Goal: Task Accomplishment & Management: Manage account settings

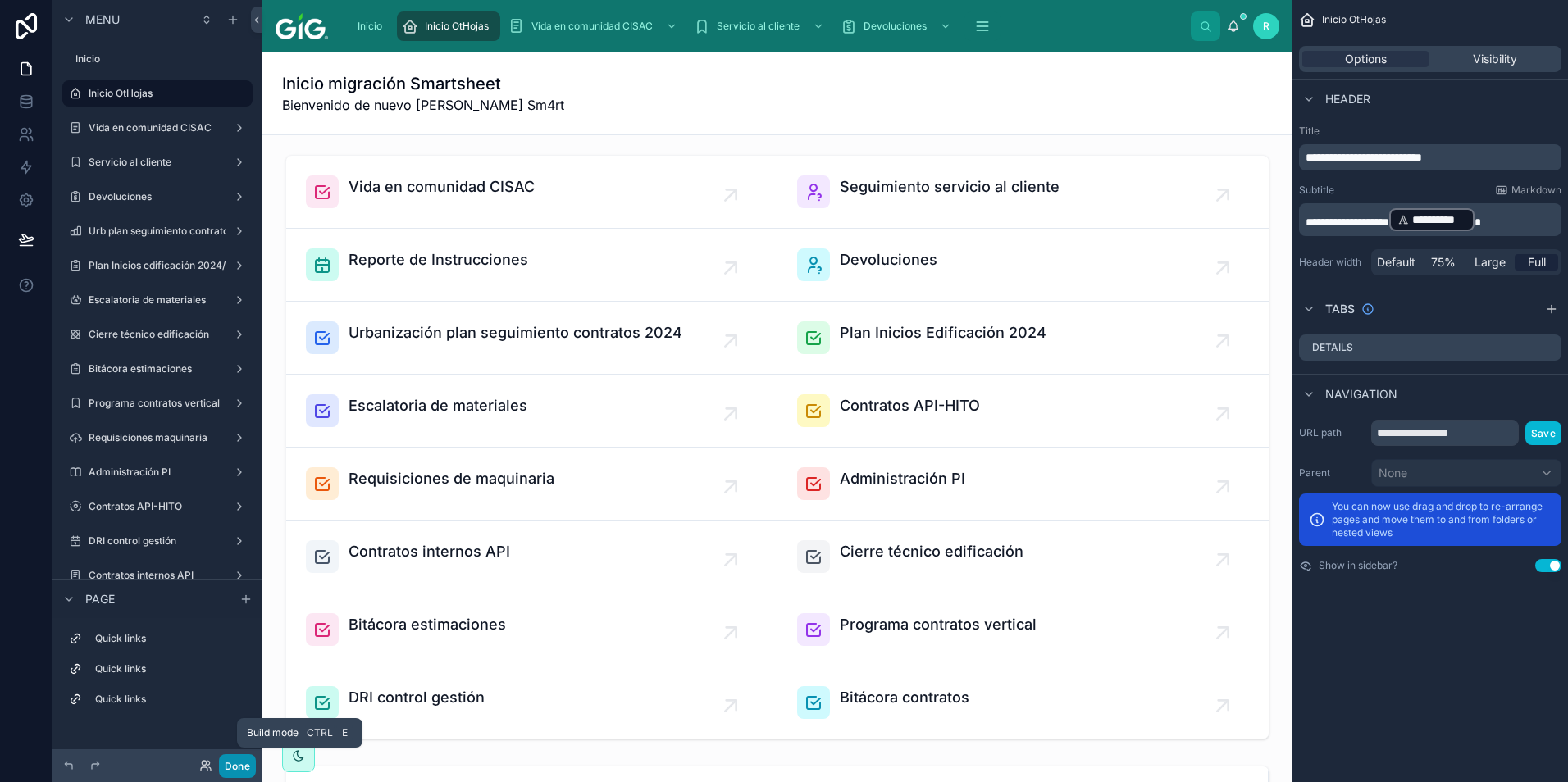
click at [239, 770] on button "Done" at bounding box center [237, 766] width 37 height 24
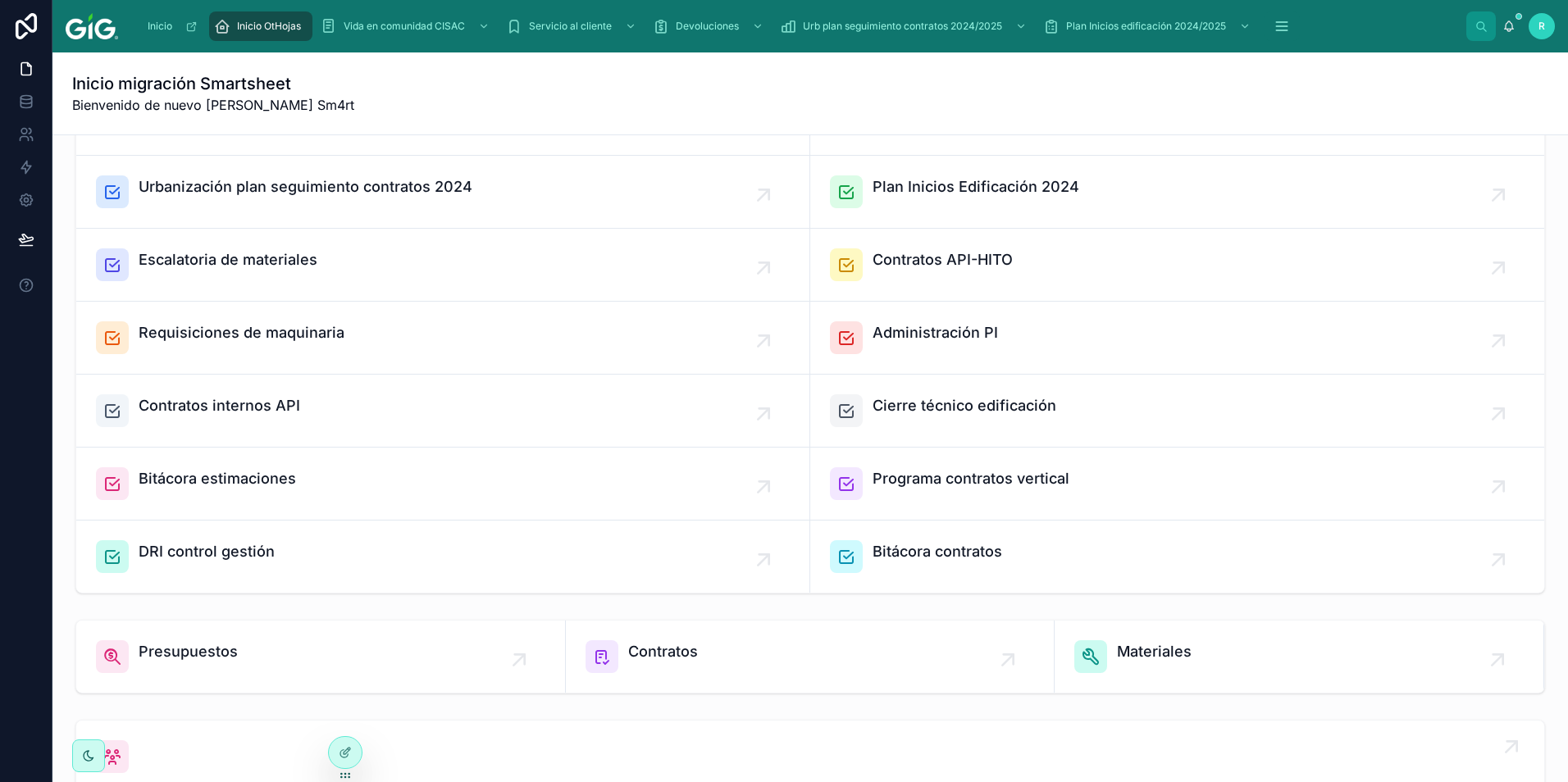
scroll to position [364, 0]
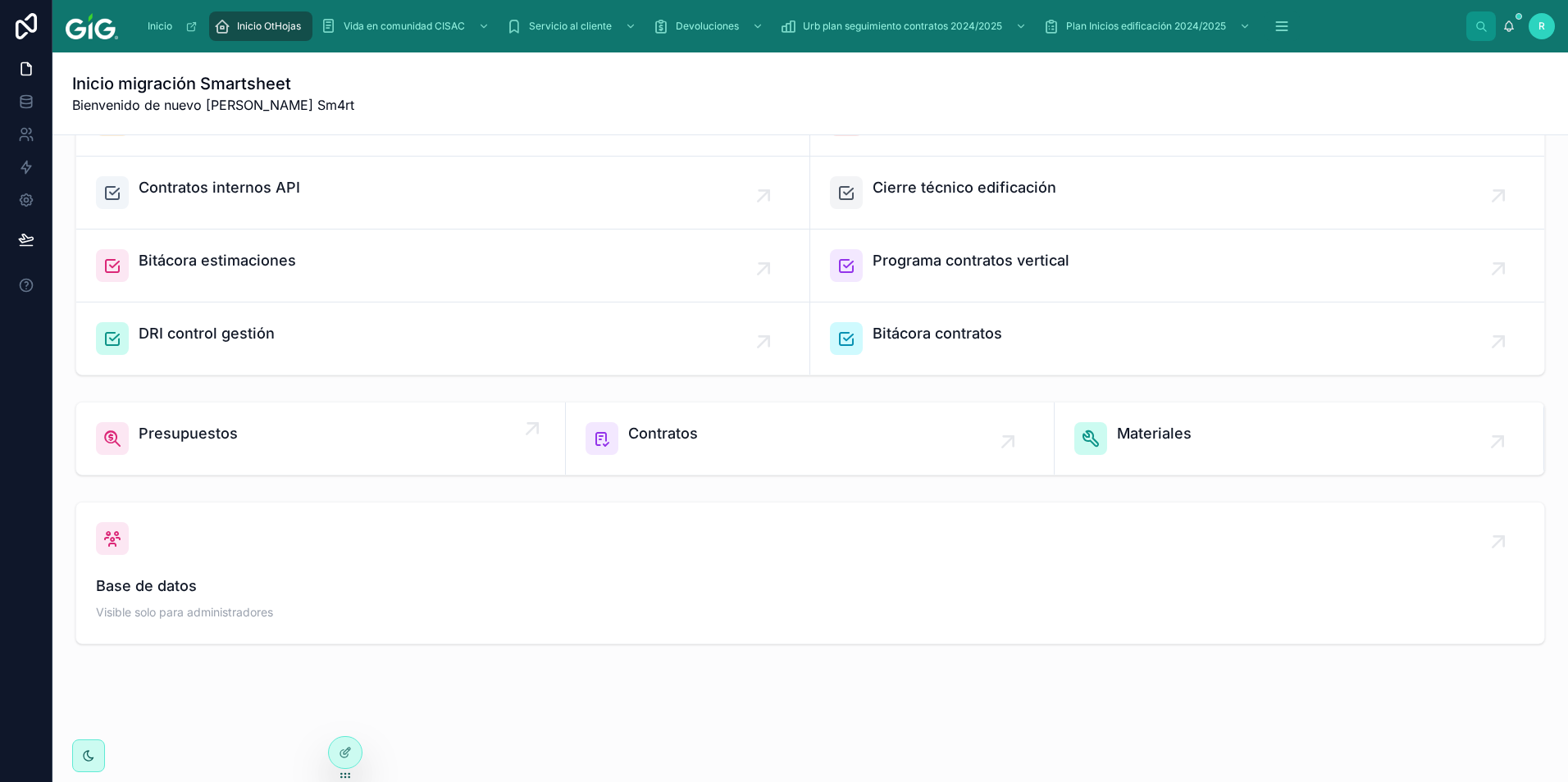
click at [367, 451] on div "Presupuestos" at bounding box center [321, 439] width 450 height 33
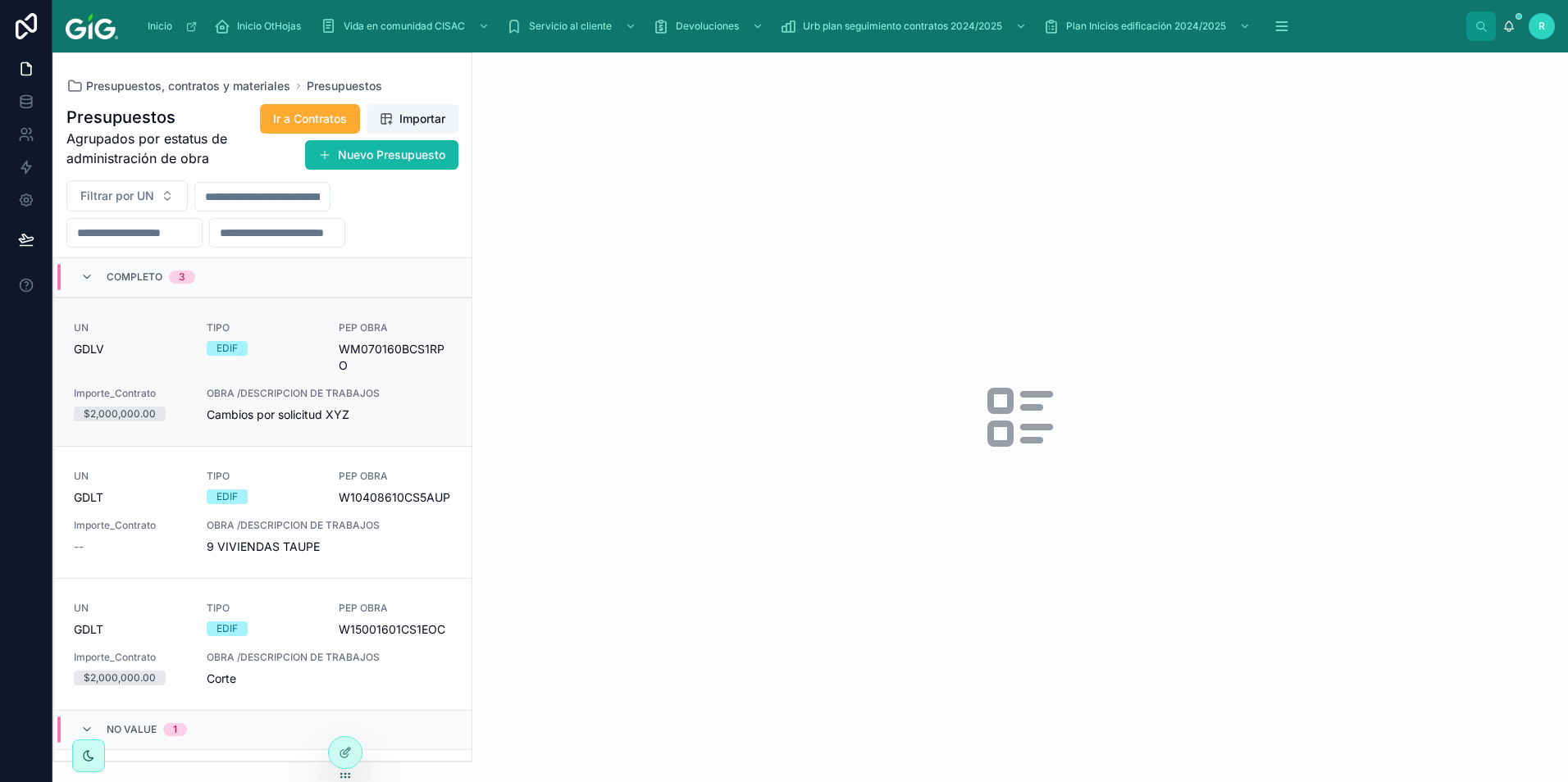
click at [291, 353] on div "EDIF" at bounding box center [264, 348] width 114 height 14
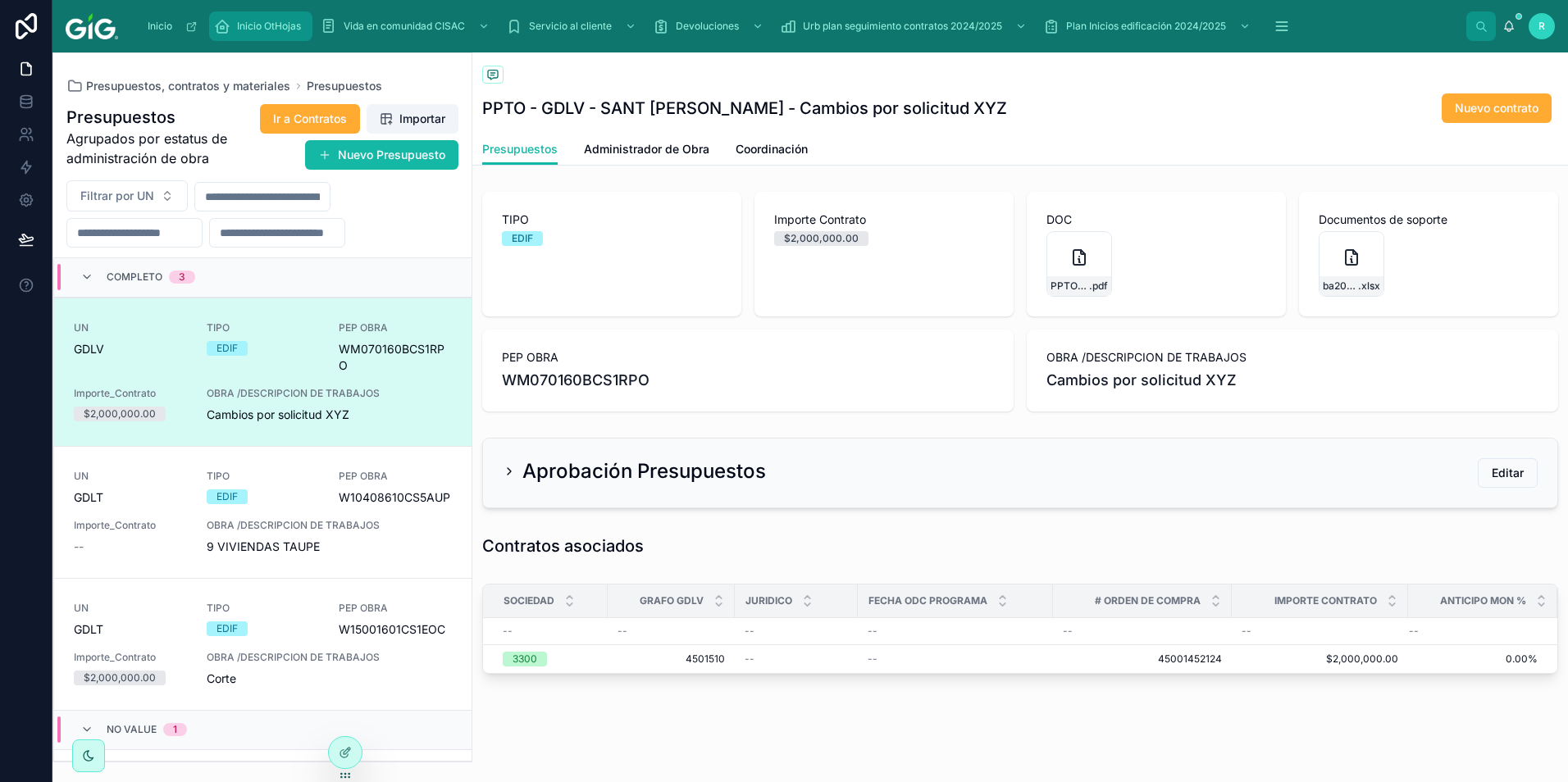
drag, startPoint x: 244, startPoint y: 25, endPoint x: 26, endPoint y: 232, distance: 300.6
click at [244, 24] on span "Inicio OtHojas" at bounding box center [269, 26] width 64 height 13
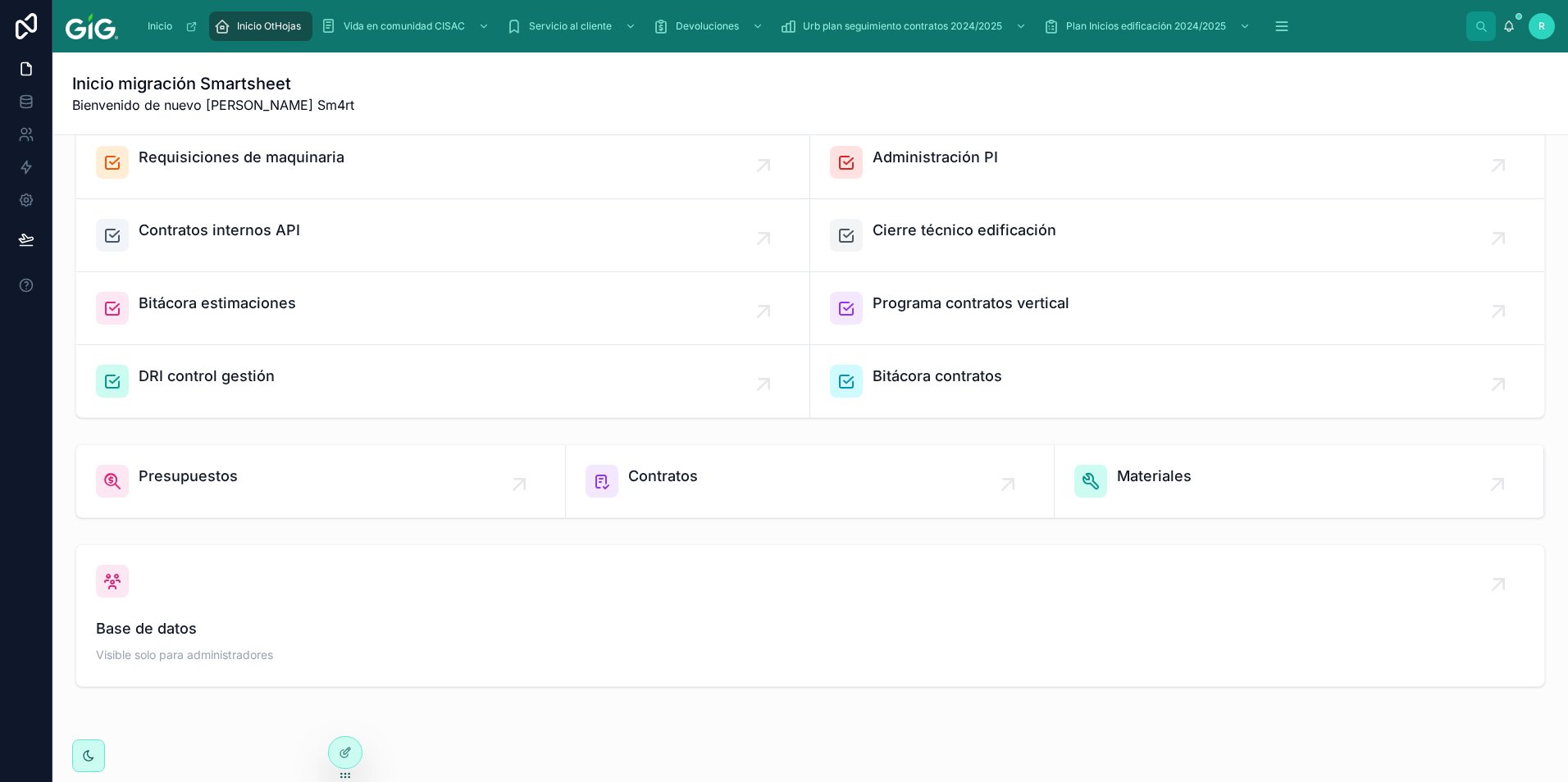
scroll to position [328, 0]
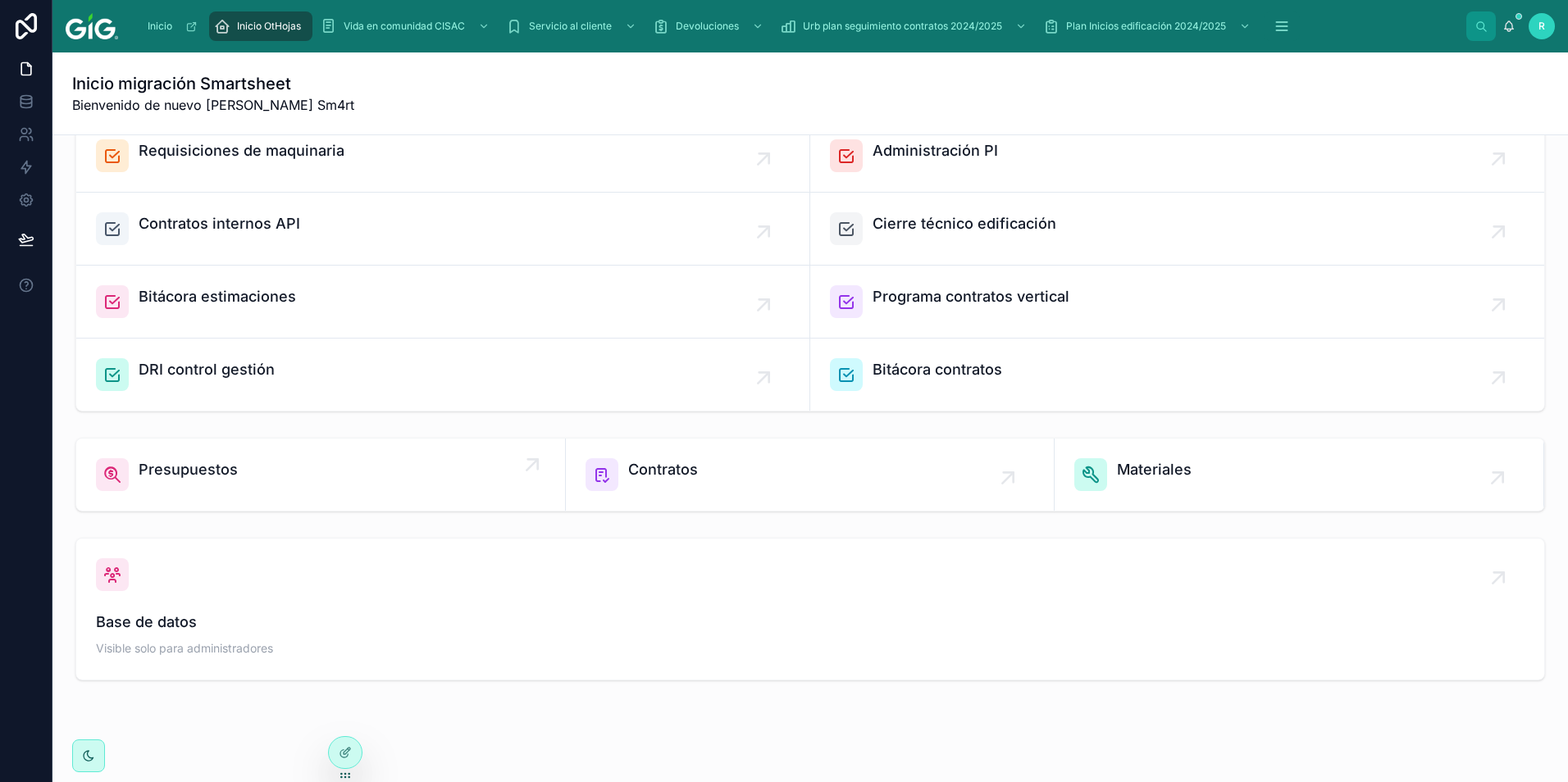
click at [336, 467] on div "Presupuestos" at bounding box center [321, 475] width 450 height 33
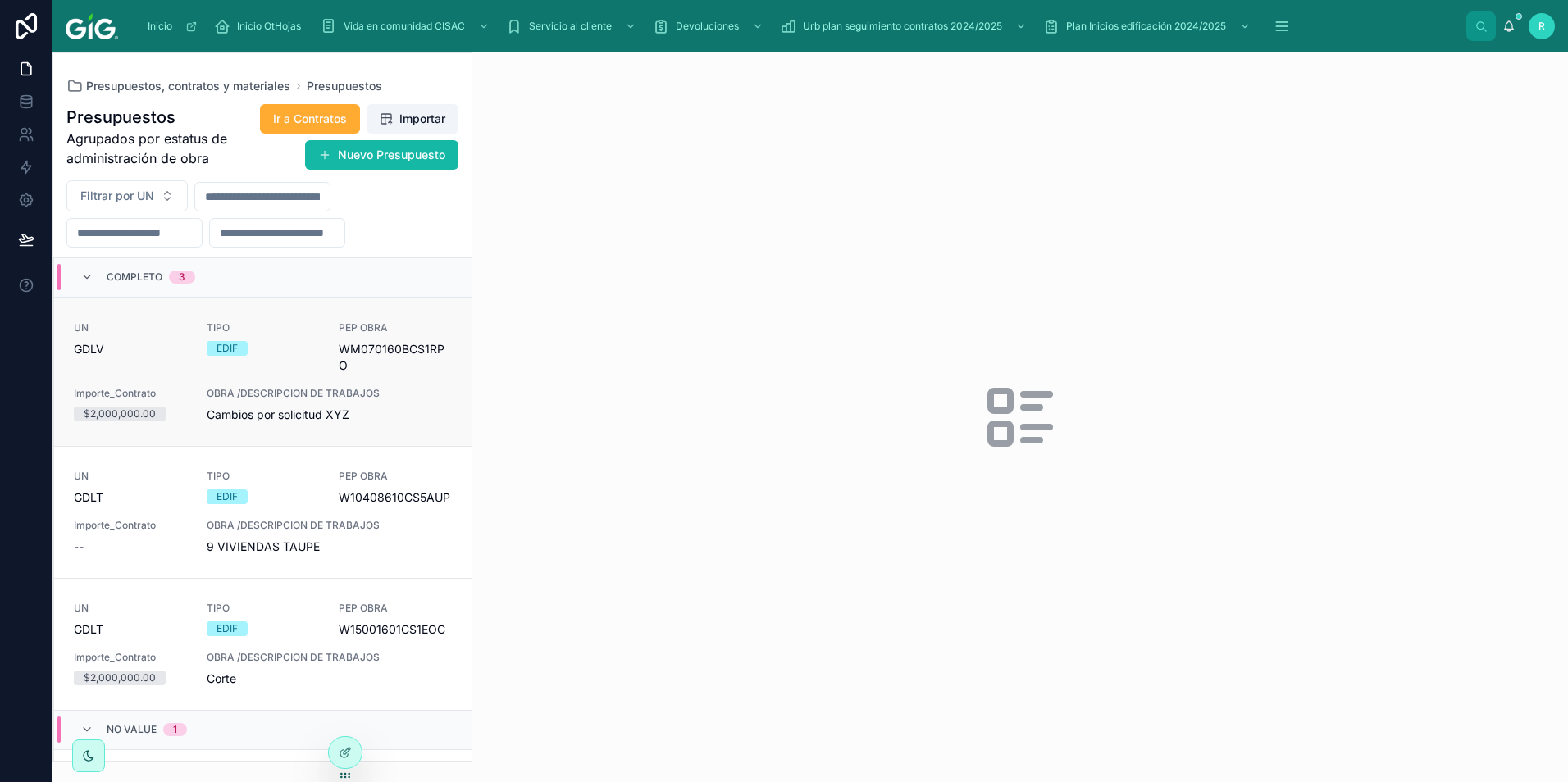
click at [308, 366] on div "TIPO EDIF" at bounding box center [264, 348] width 114 height 53
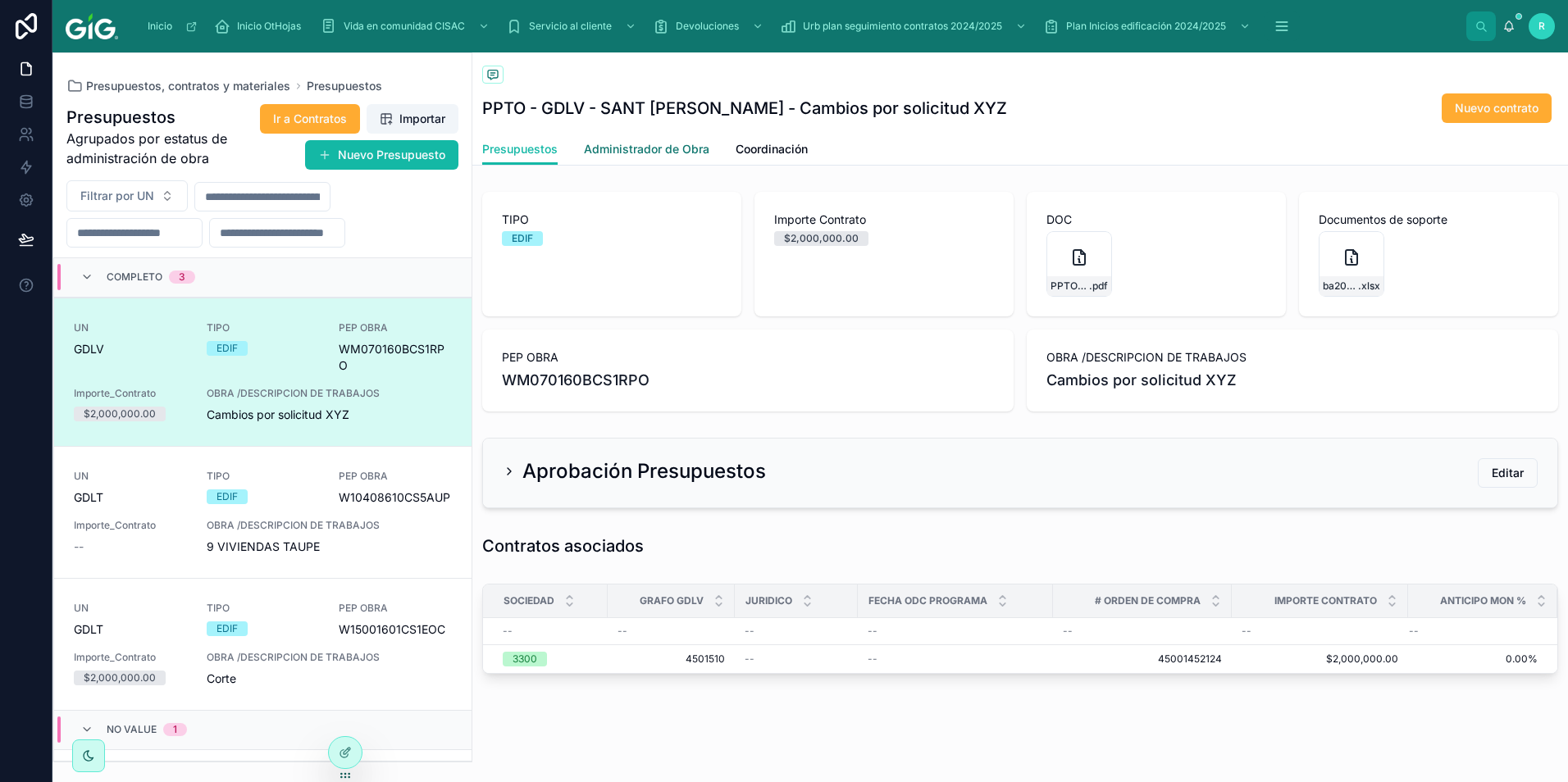
click at [657, 151] on span "Administrador de Obra" at bounding box center [646, 148] width 125 height 16
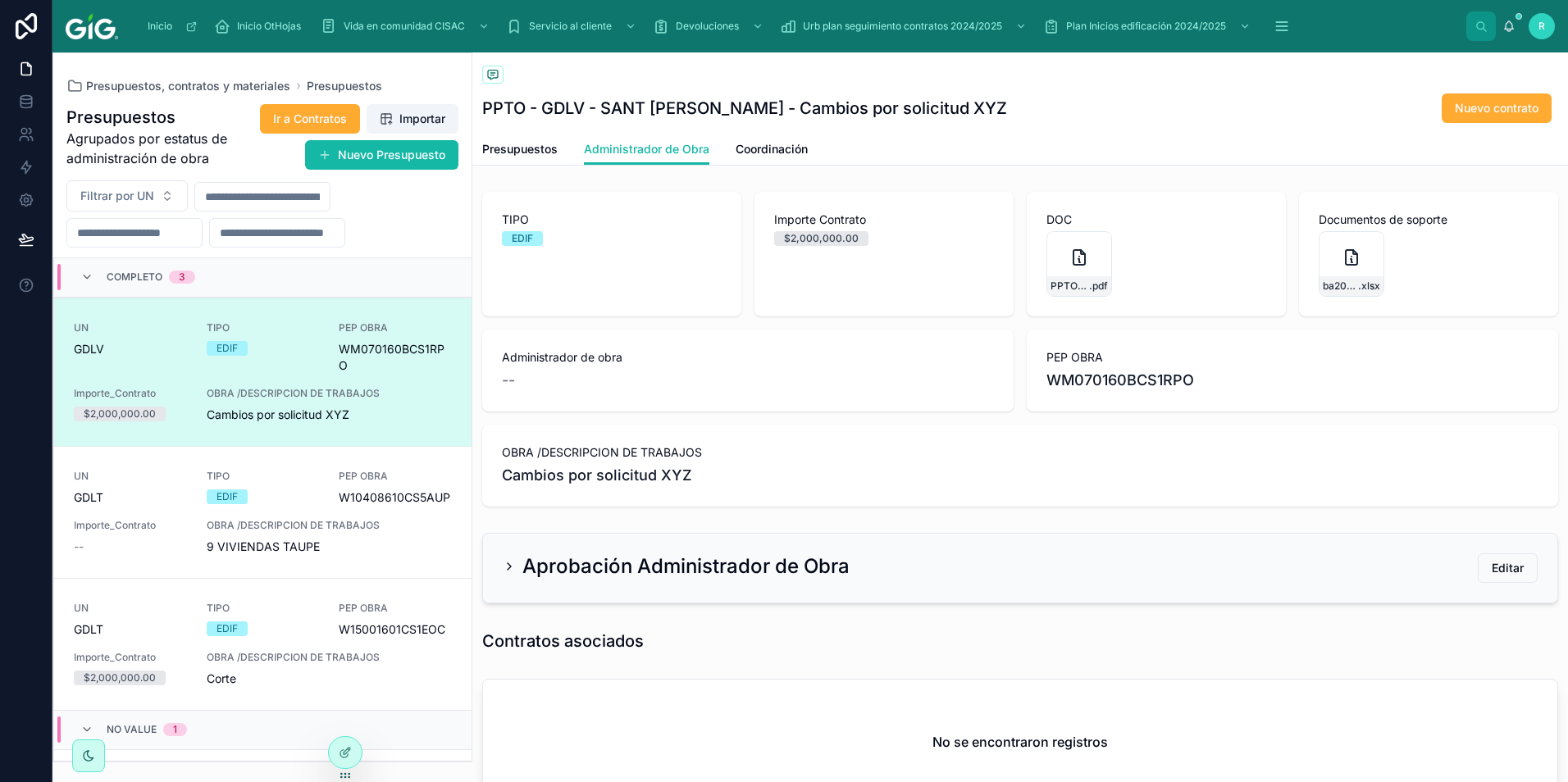
click at [506, 566] on icon at bounding box center [510, 567] width 13 height 13
click at [506, 565] on icon at bounding box center [510, 567] width 13 height 13
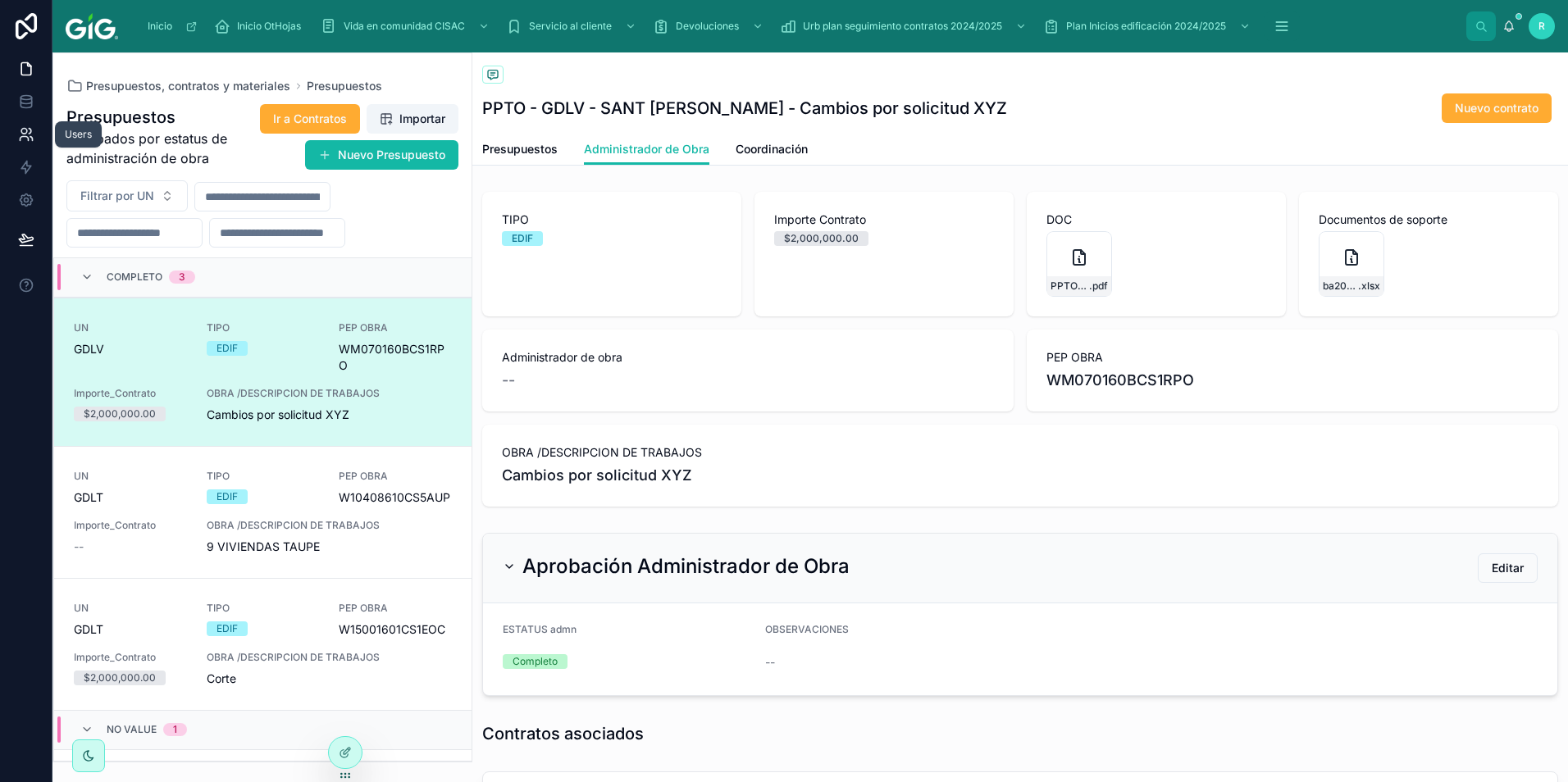
click at [25, 137] on icon at bounding box center [23, 139] width 9 height 4
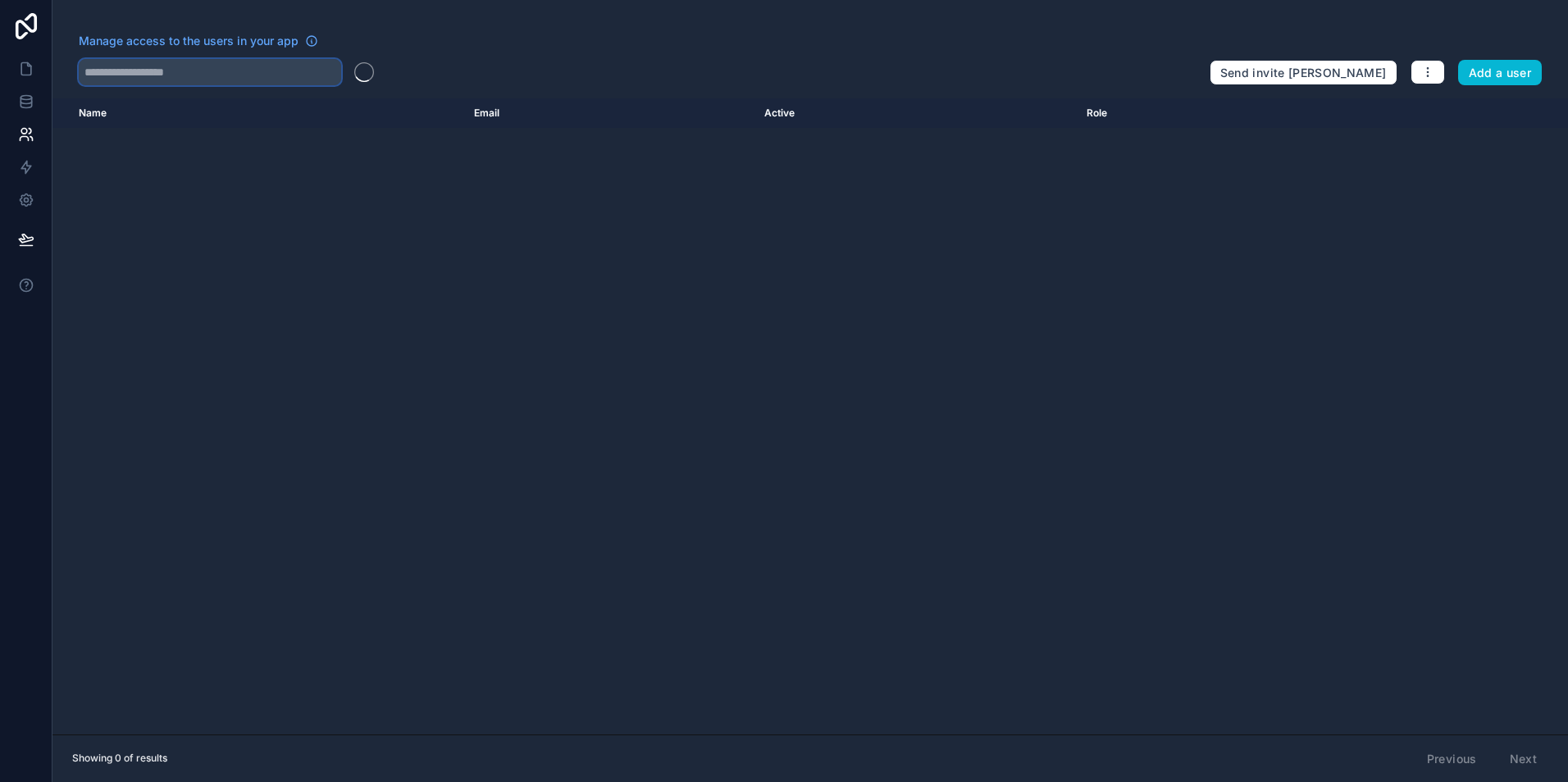
click at [245, 79] on input "text" at bounding box center [210, 71] width 263 height 26
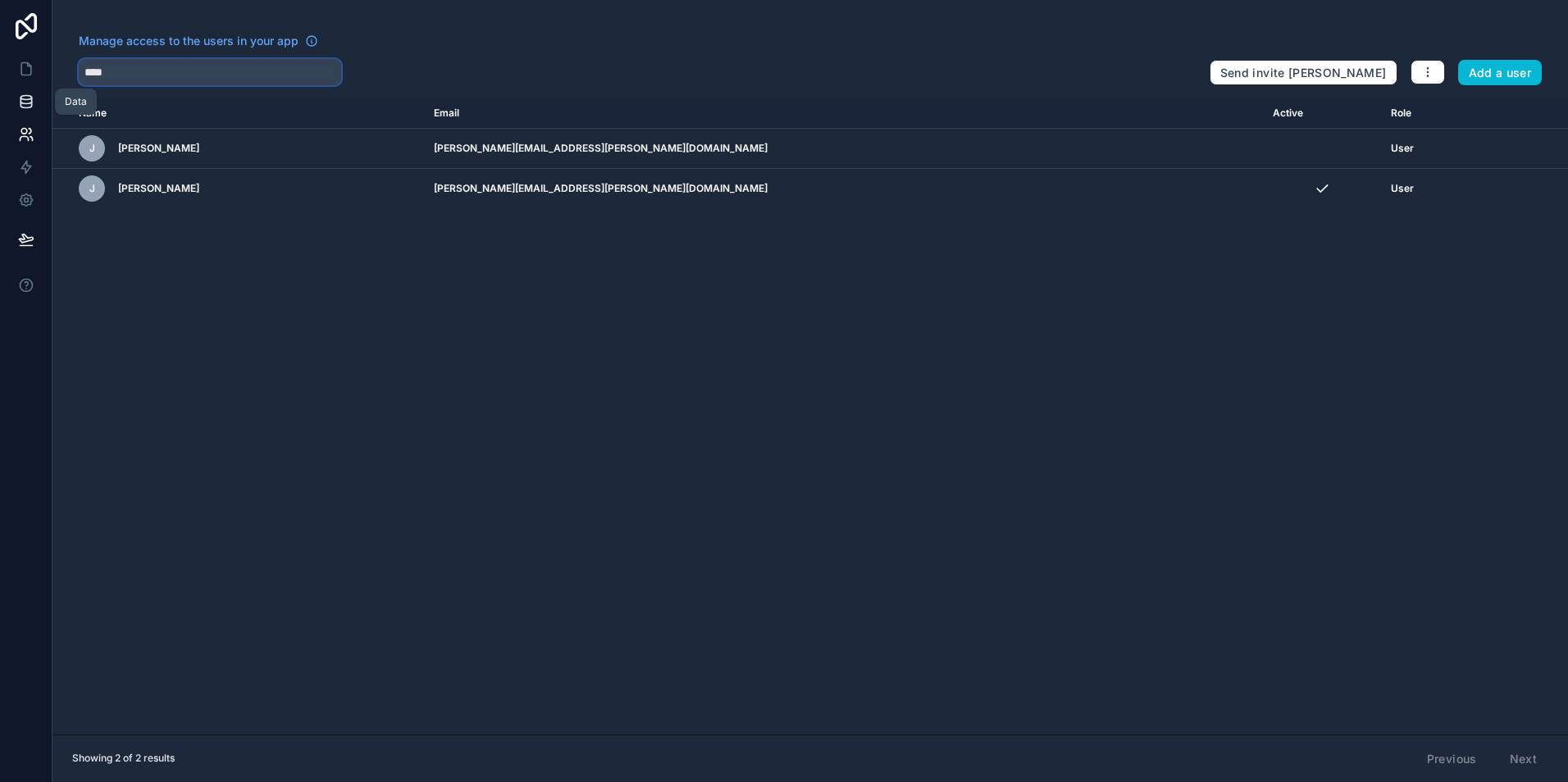
type input "****"
click at [24, 100] on icon at bounding box center [25, 98] width 11 height 4
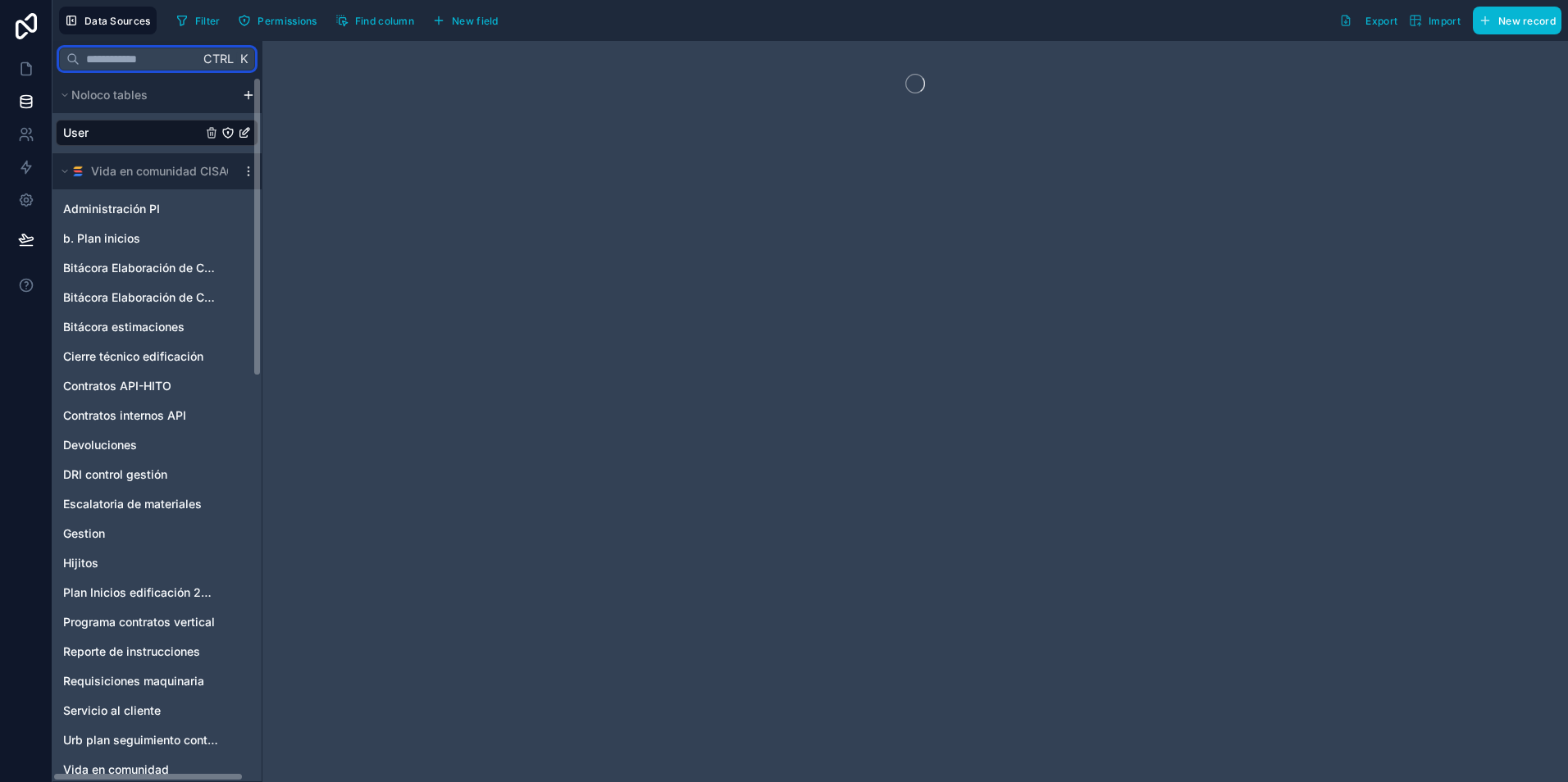
click at [174, 62] on input "text" at bounding box center [140, 59] width 119 height 30
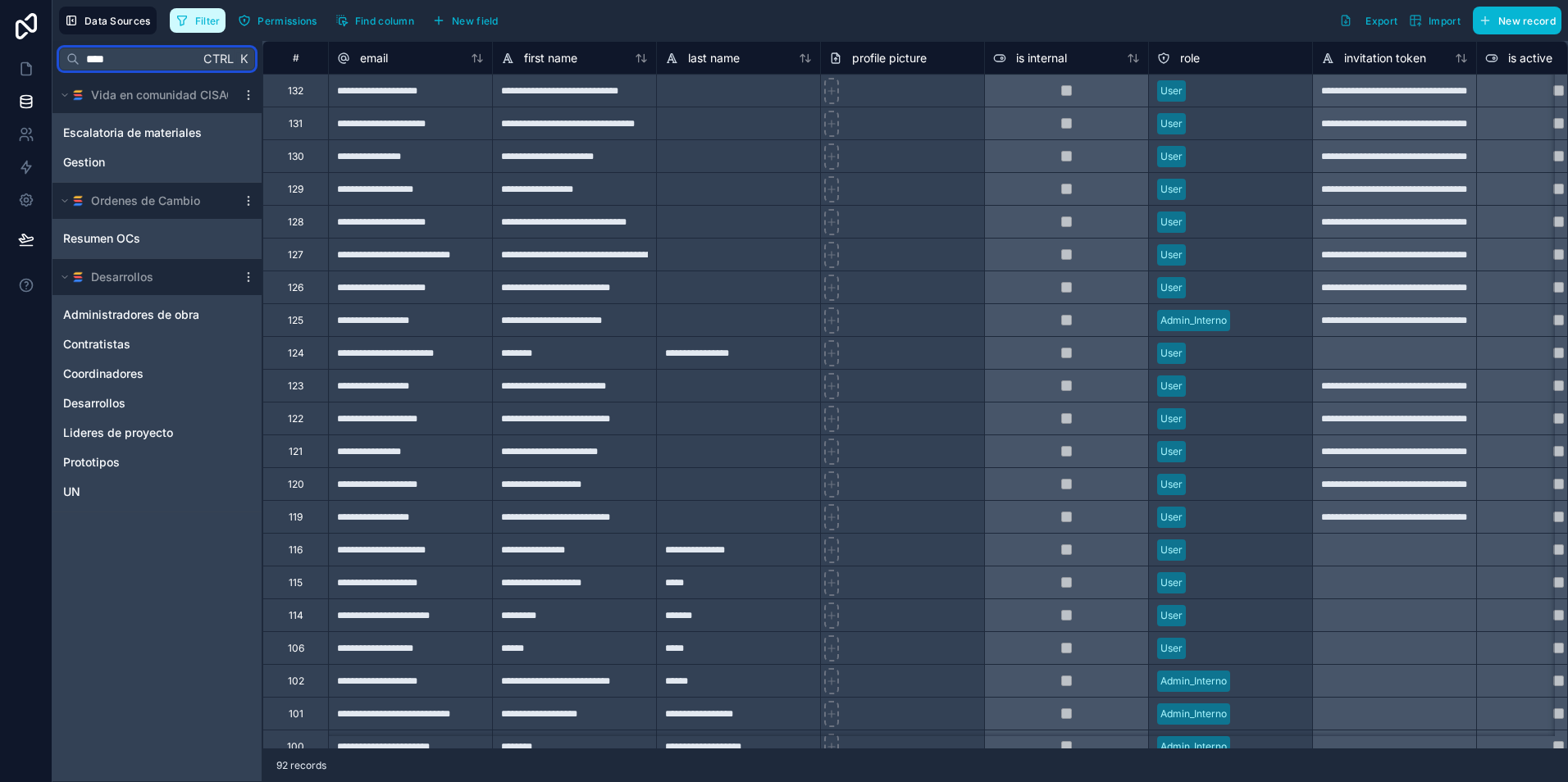
type input "****"
click at [204, 21] on span "Filter" at bounding box center [208, 20] width 25 height 13
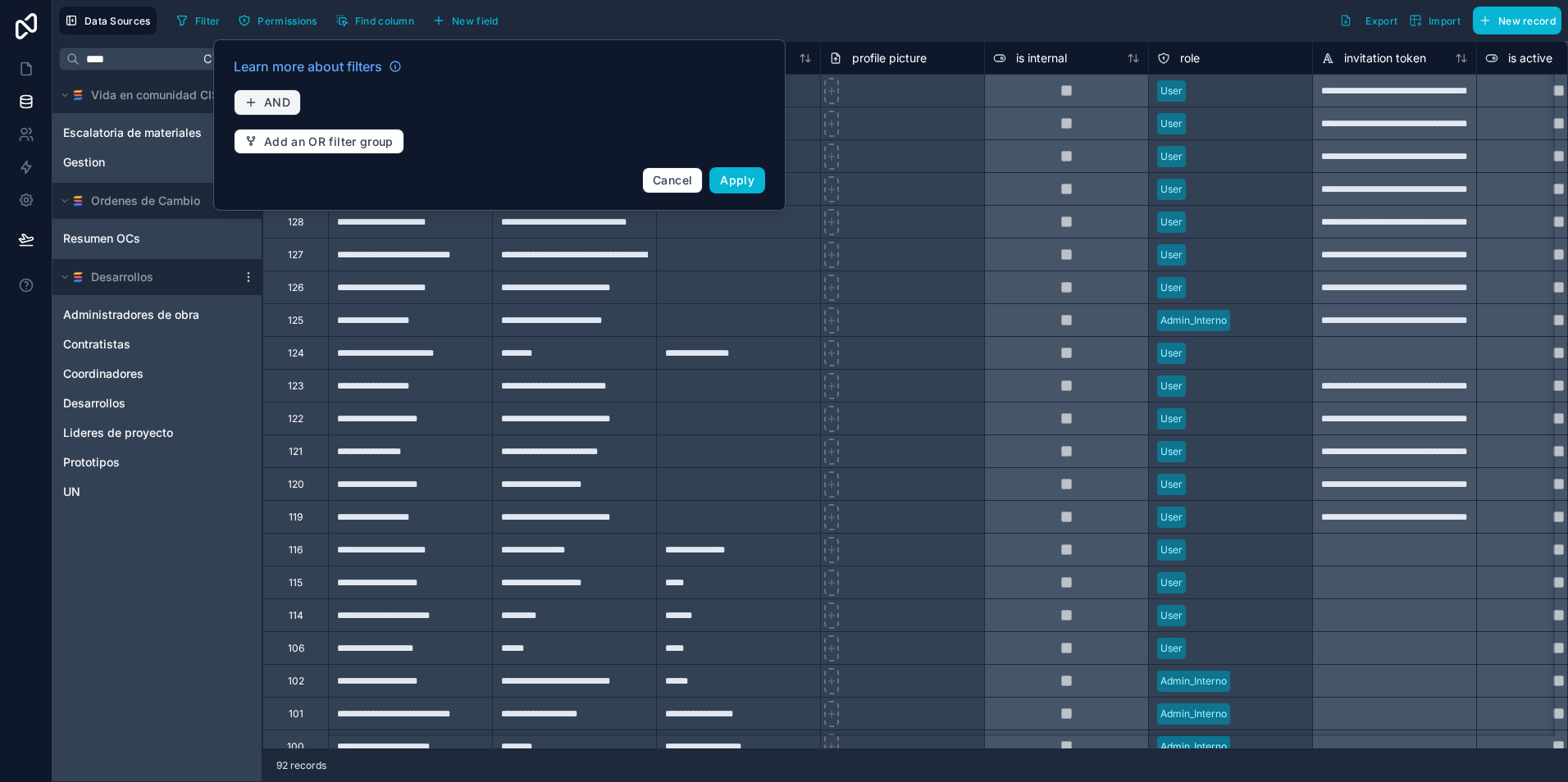
click at [276, 96] on span "AND" at bounding box center [276, 102] width 26 height 14
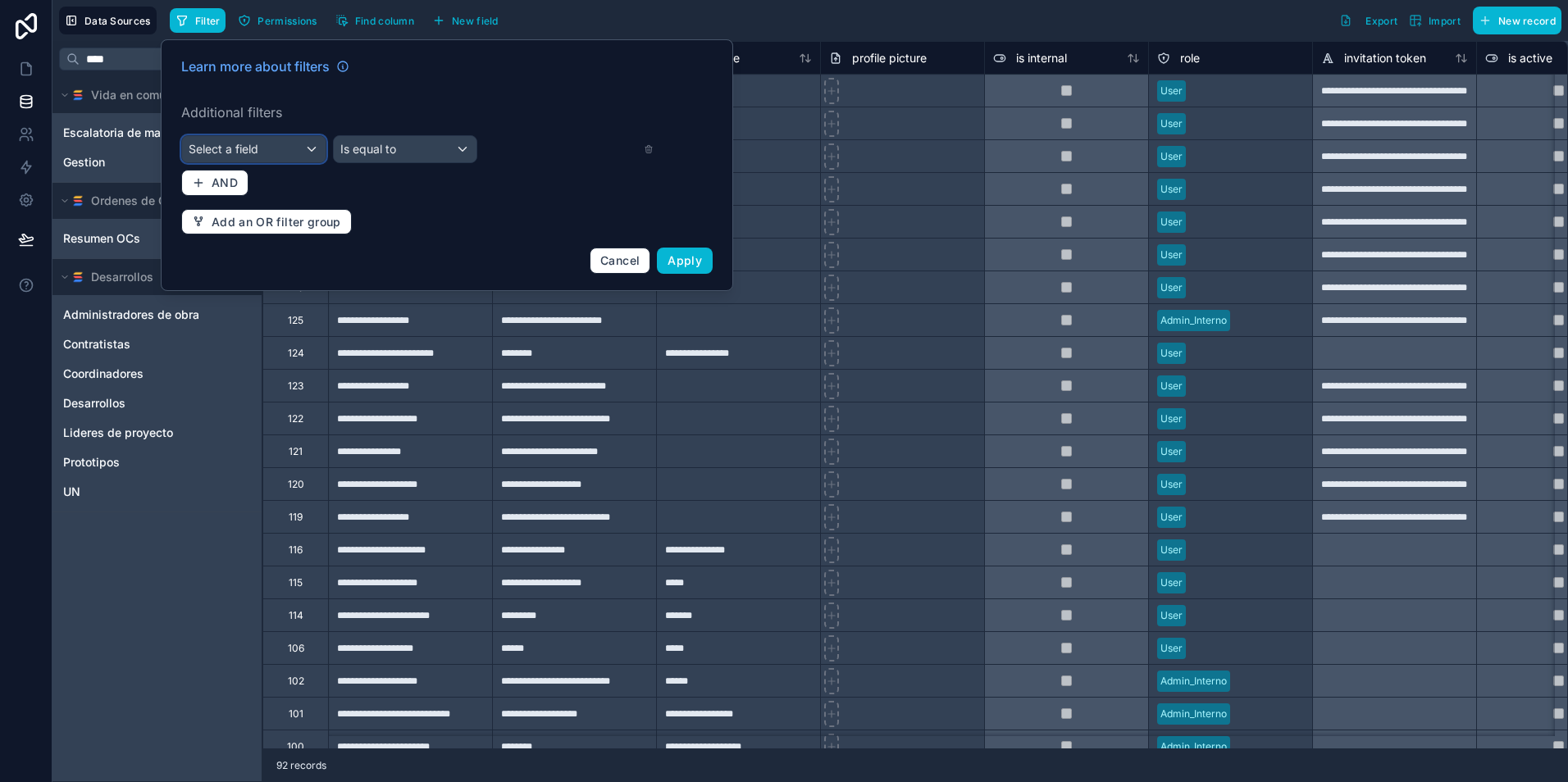
click at [302, 152] on div "Select a field" at bounding box center [253, 148] width 144 height 26
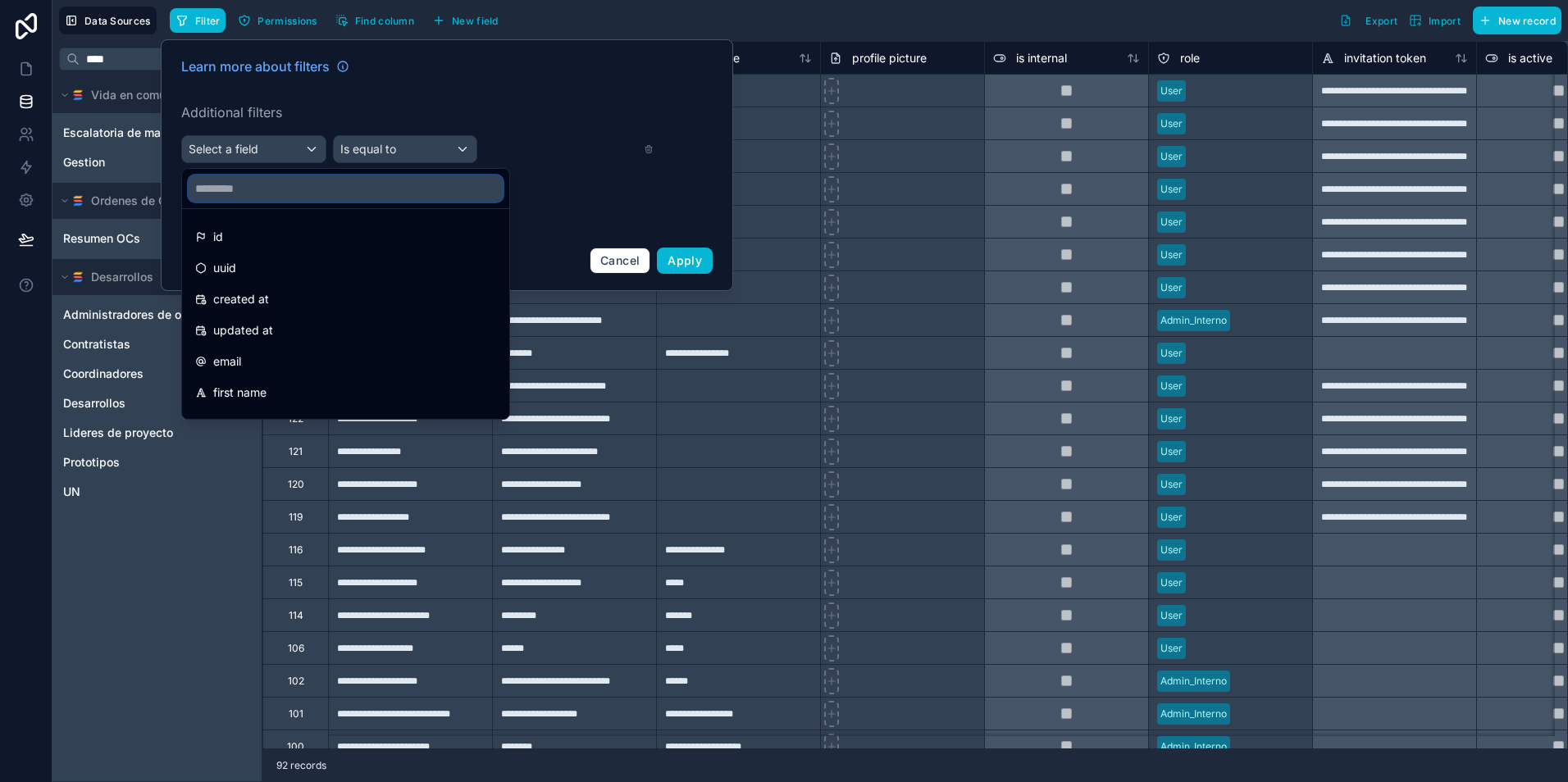
click at [268, 196] on input "text" at bounding box center [346, 188] width 314 height 26
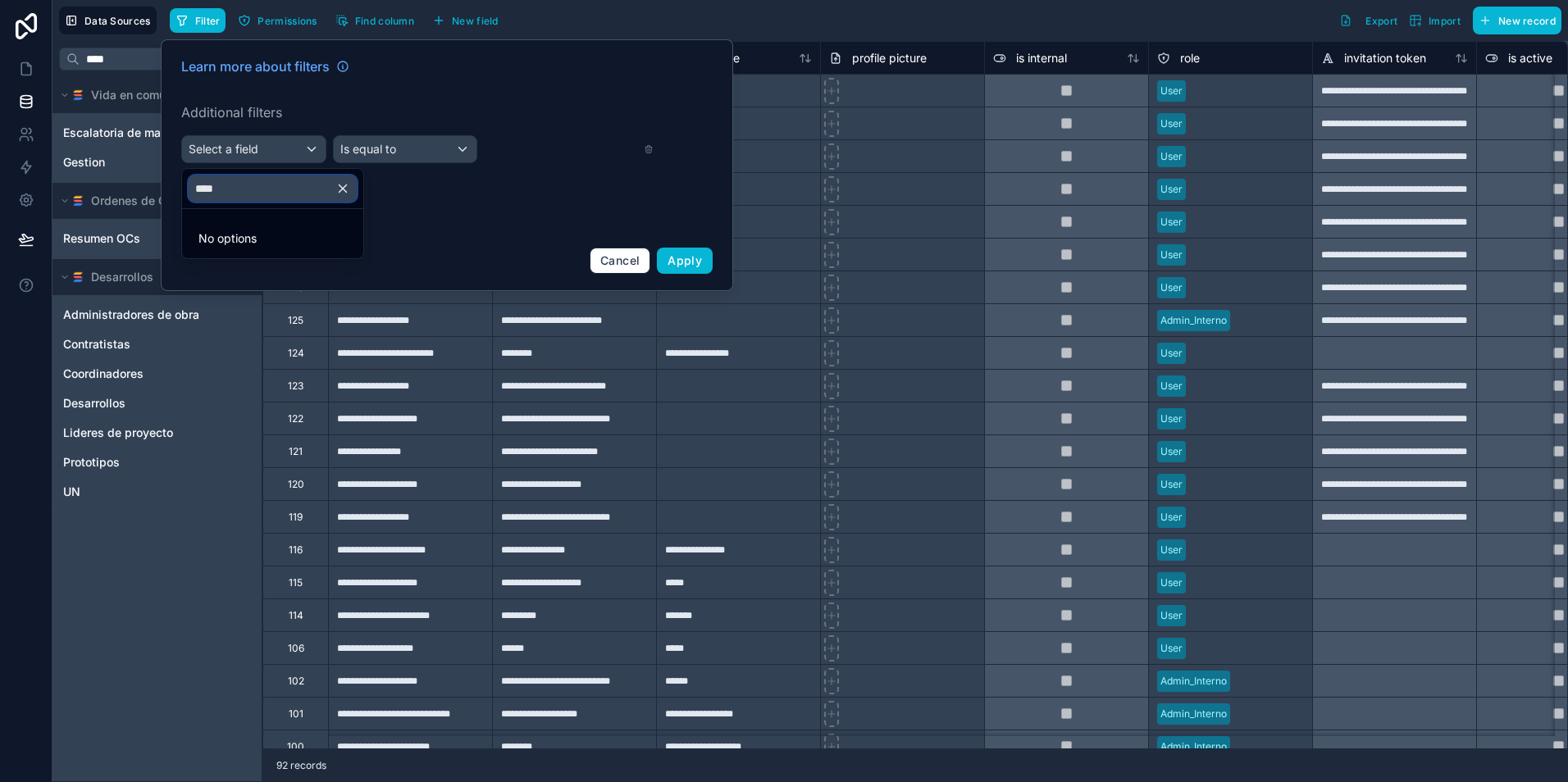
drag, startPoint x: 268, startPoint y: 191, endPoint x: 191, endPoint y: 193, distance: 77.0
click at [191, 193] on input "****" at bounding box center [273, 188] width 169 height 26
type input "******"
click at [351, 185] on icon "button" at bounding box center [342, 188] width 14 height 14
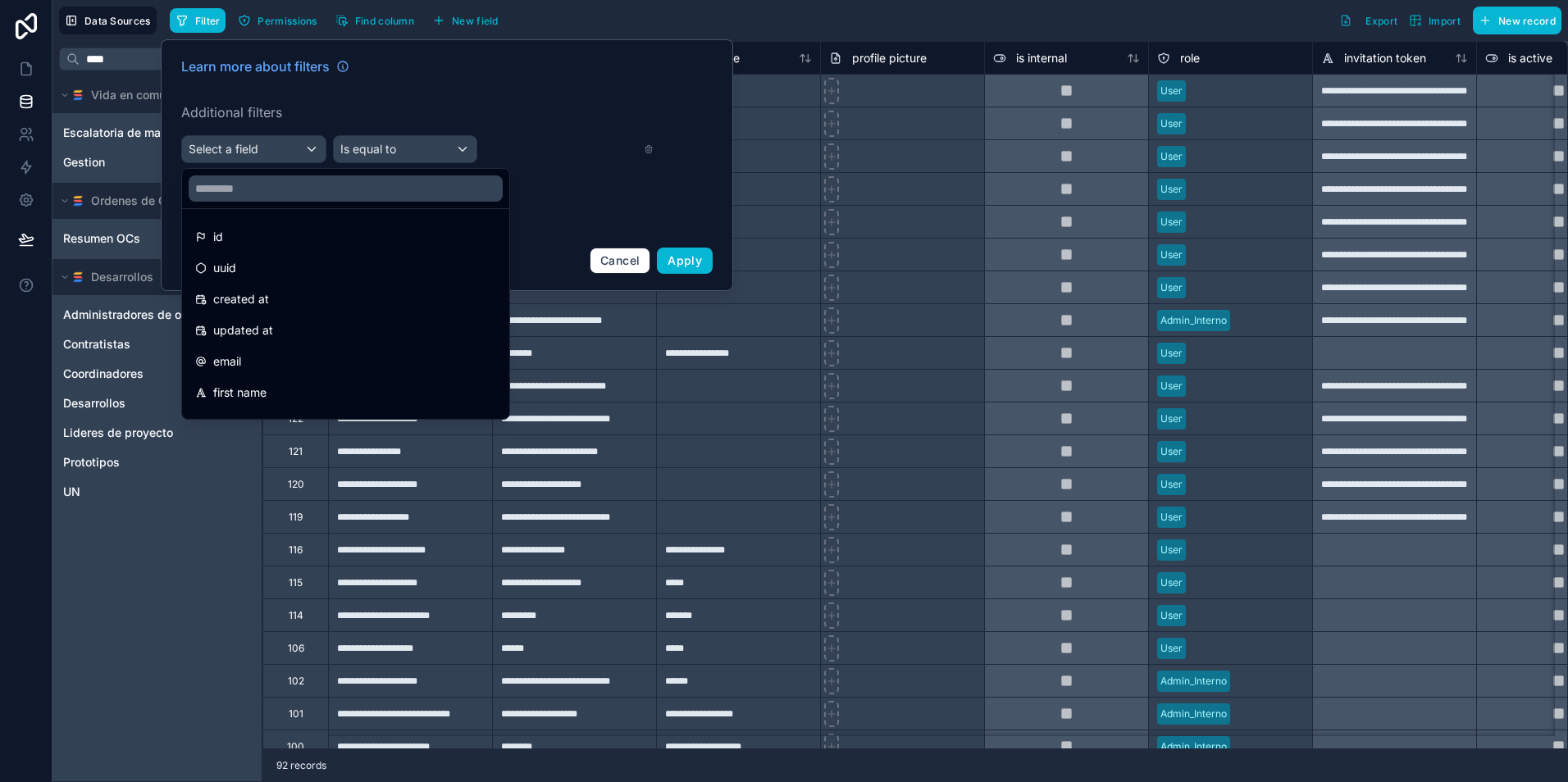
click at [1103, 17] on div "Filter Permissions Find column New field Export Import New record" at bounding box center [865, 20] width 1392 height 28
click at [600, 70] on div at bounding box center [447, 165] width 572 height 251
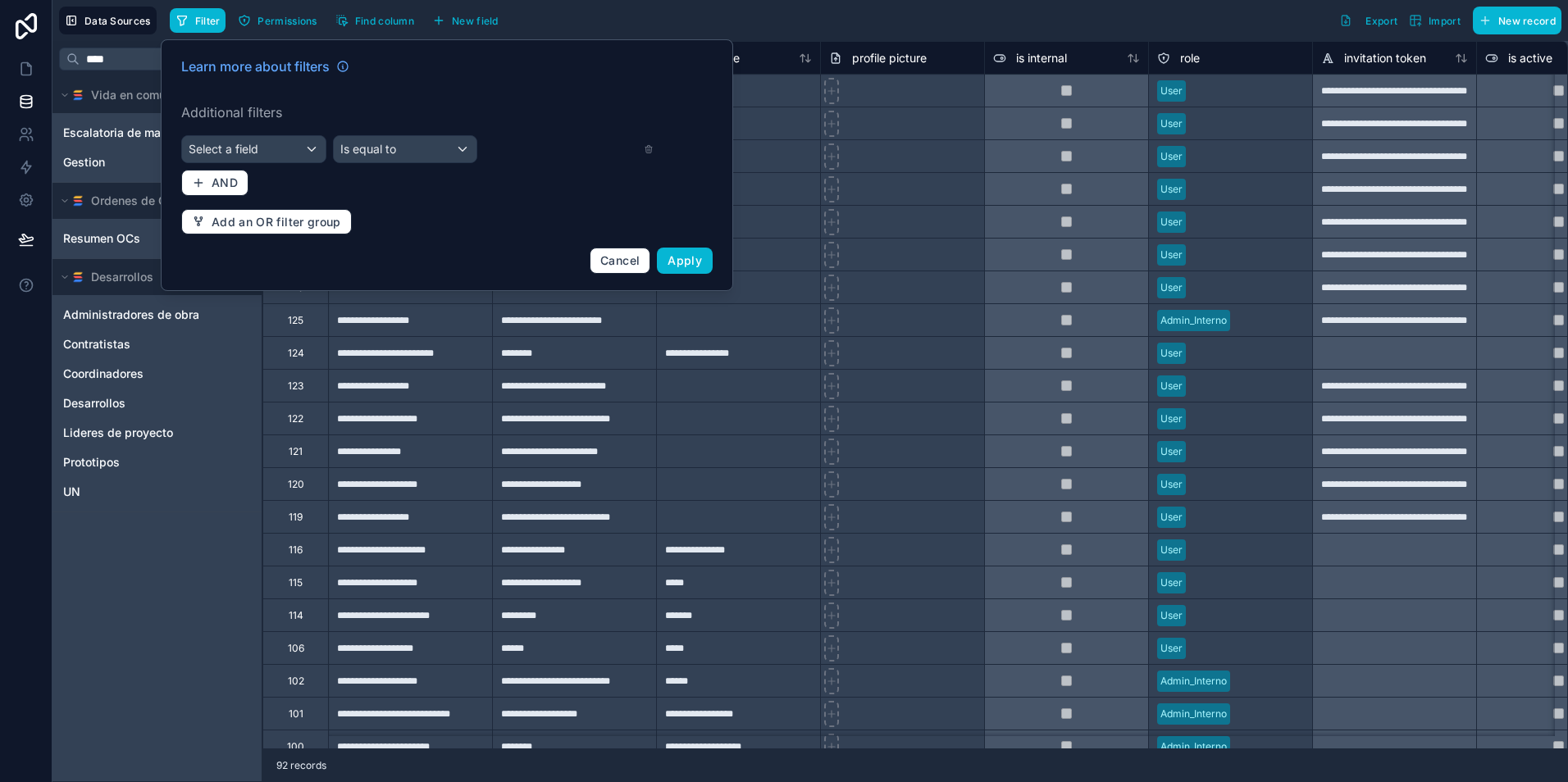
click at [771, 15] on div "Filter Permissions Find column New field Export Import New record" at bounding box center [865, 20] width 1392 height 28
click at [237, 150] on span "Select a field" at bounding box center [223, 148] width 69 height 13
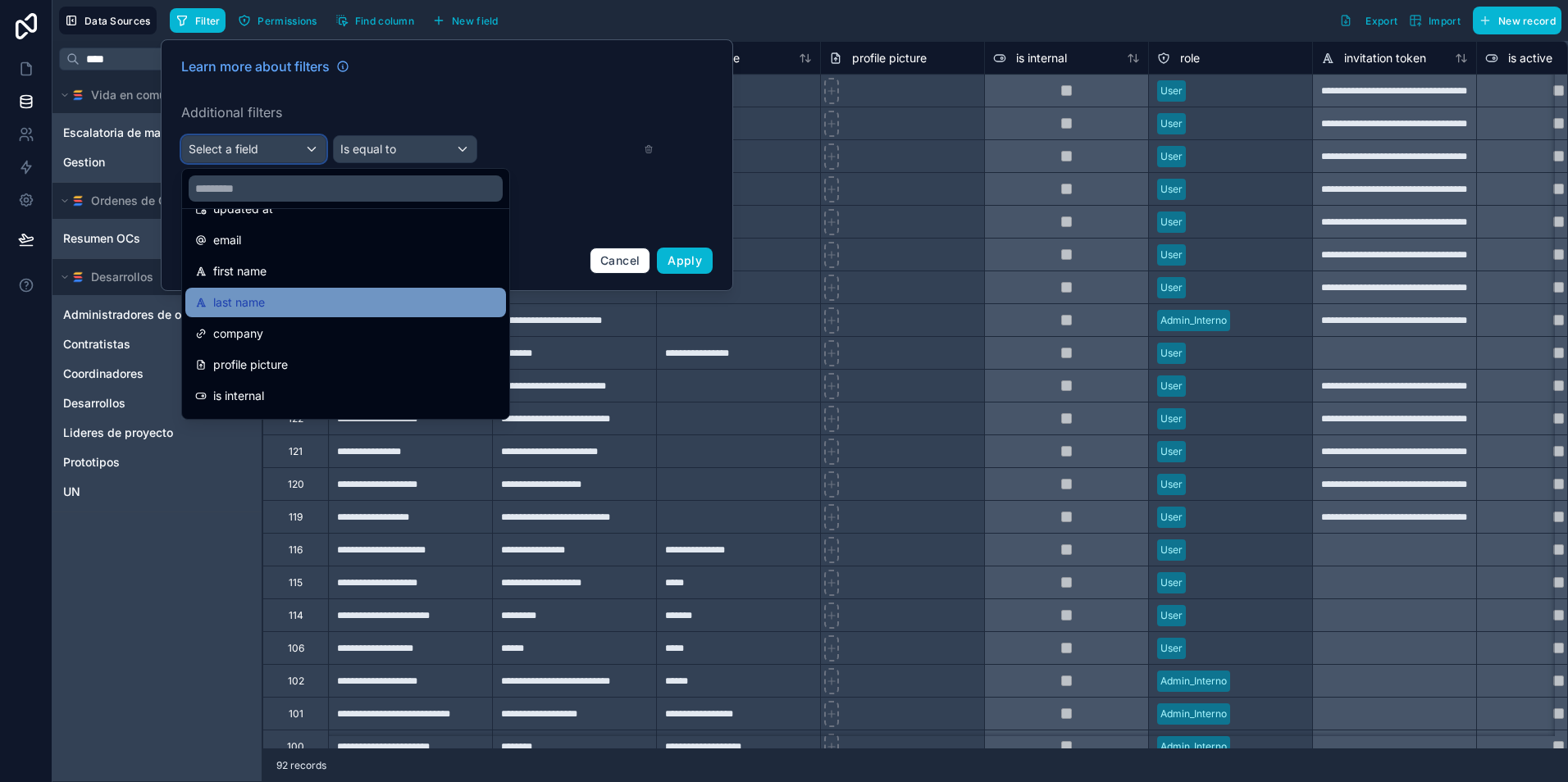
scroll to position [82, 0]
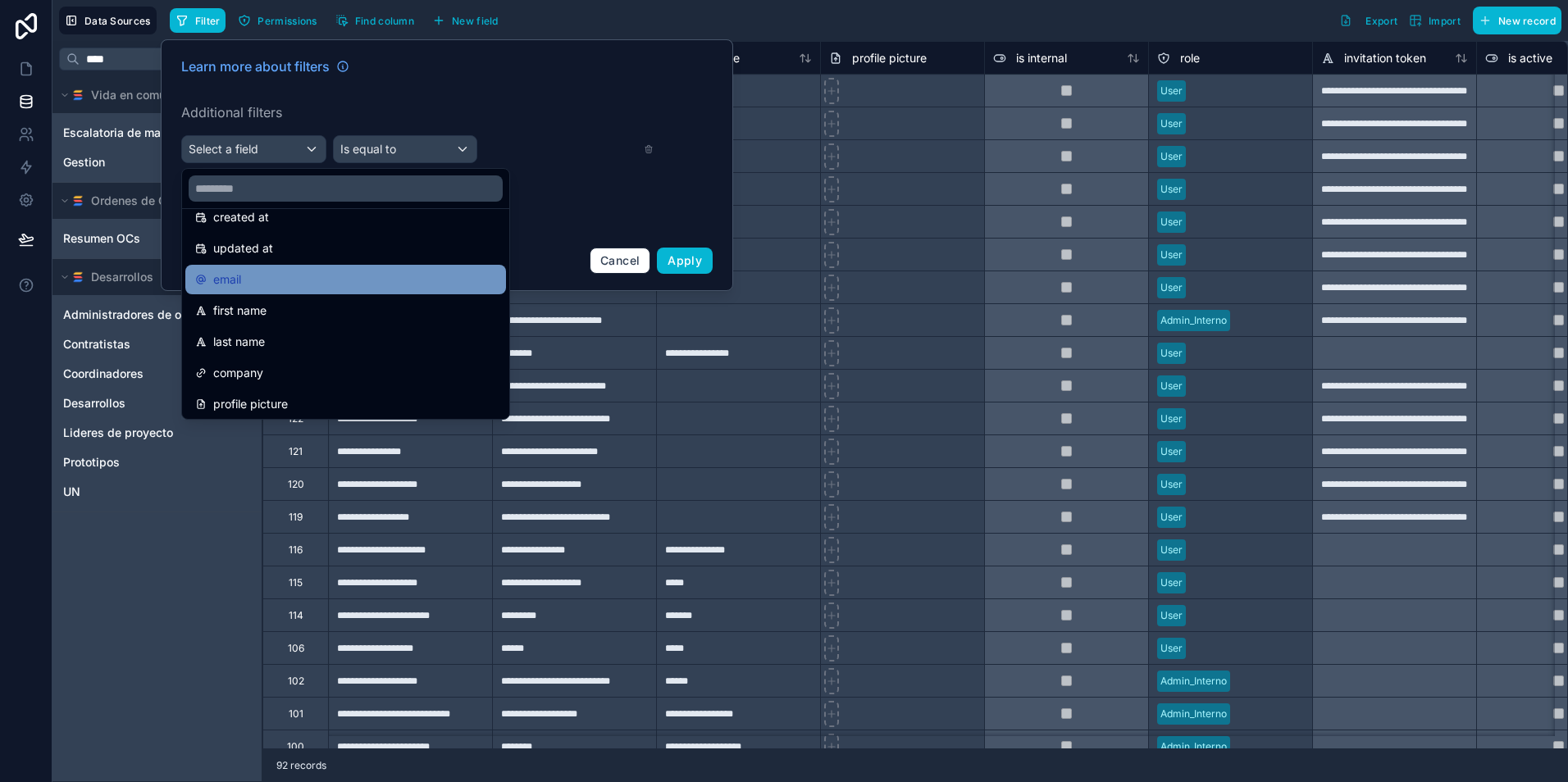
click at [274, 273] on div "email" at bounding box center [346, 279] width 301 height 19
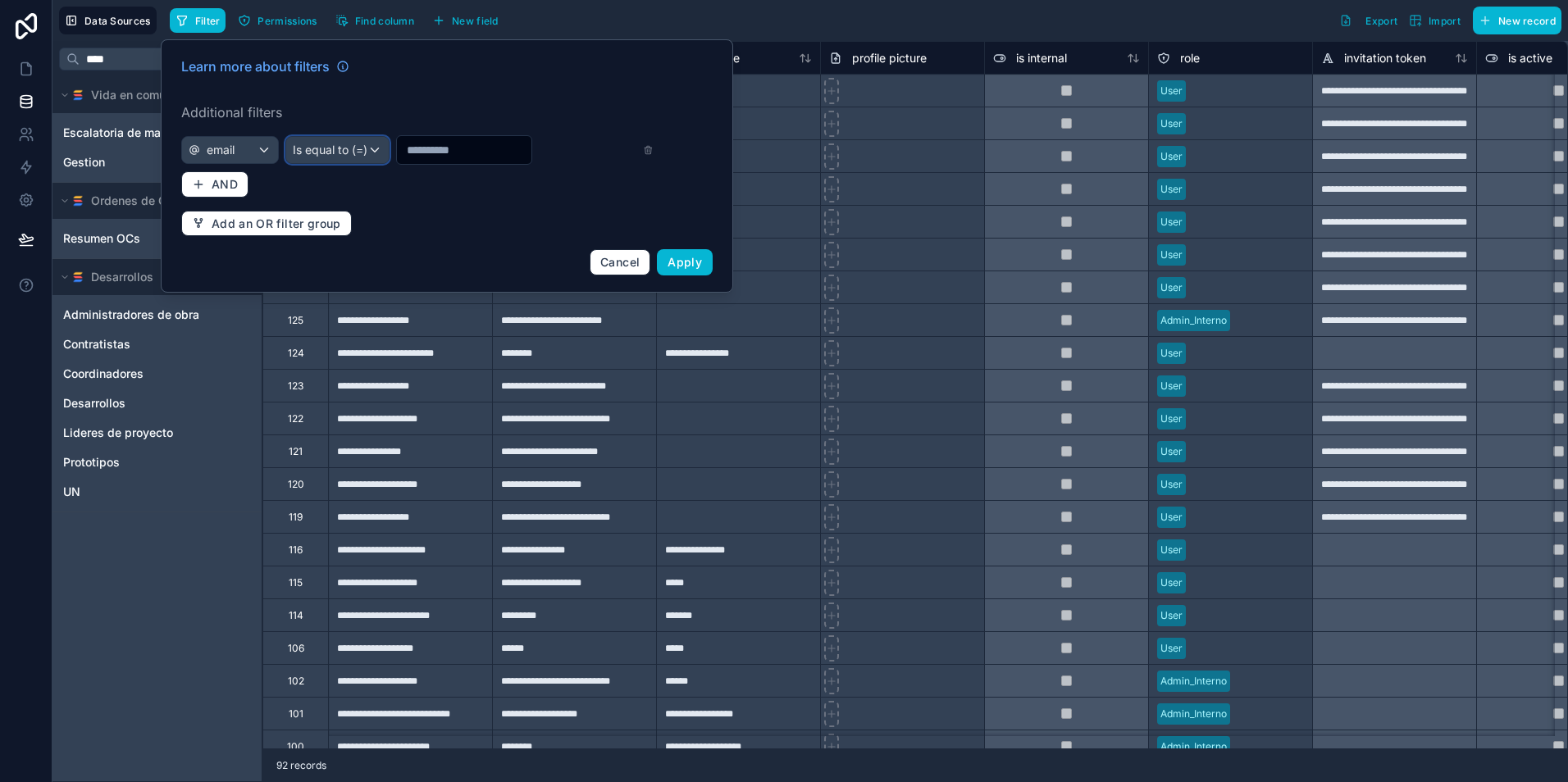
click at [346, 146] on span "Is equal to (=)" at bounding box center [329, 149] width 74 height 16
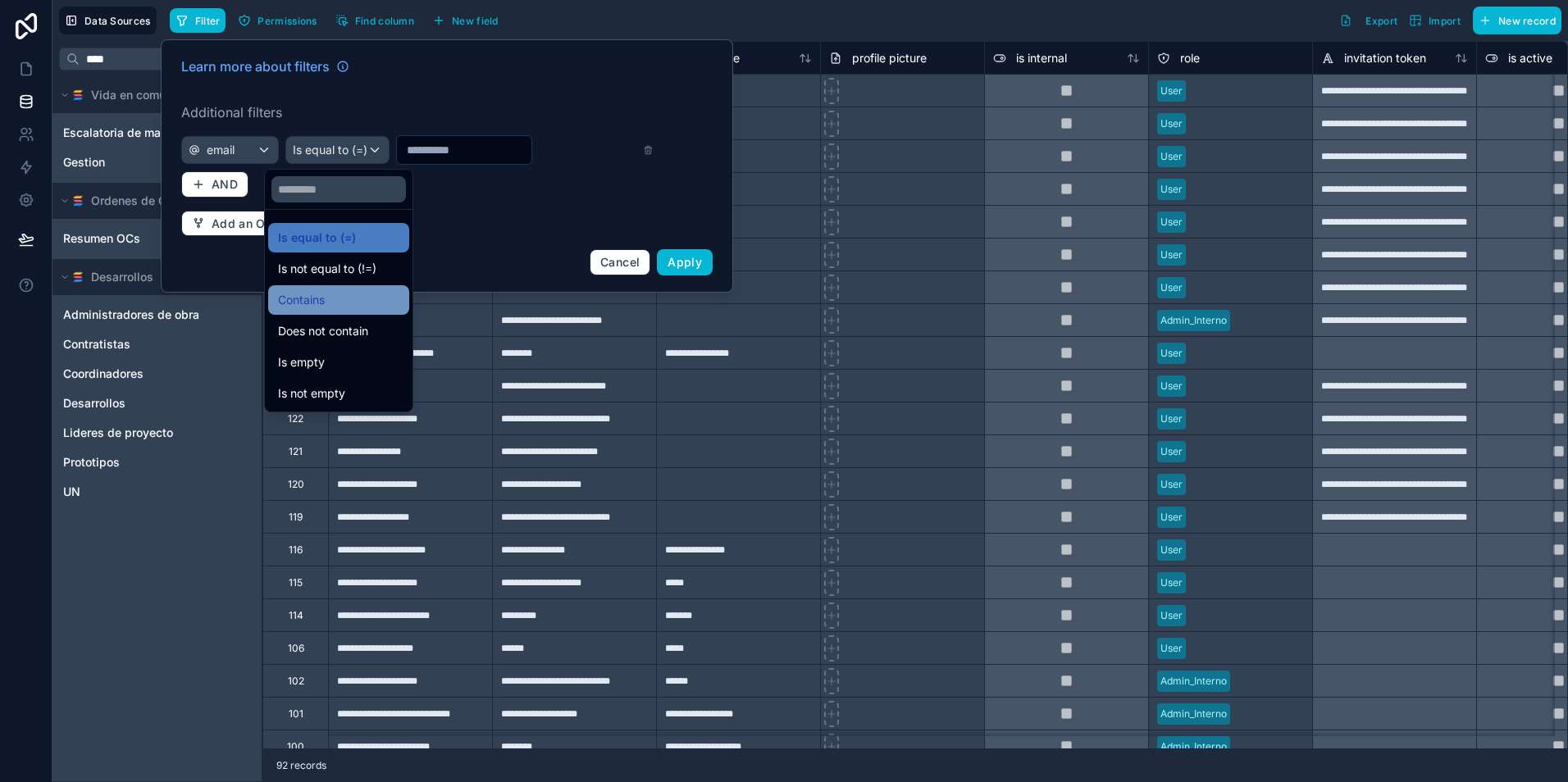
click at [373, 306] on div "Contains" at bounding box center [339, 300] width 121 height 19
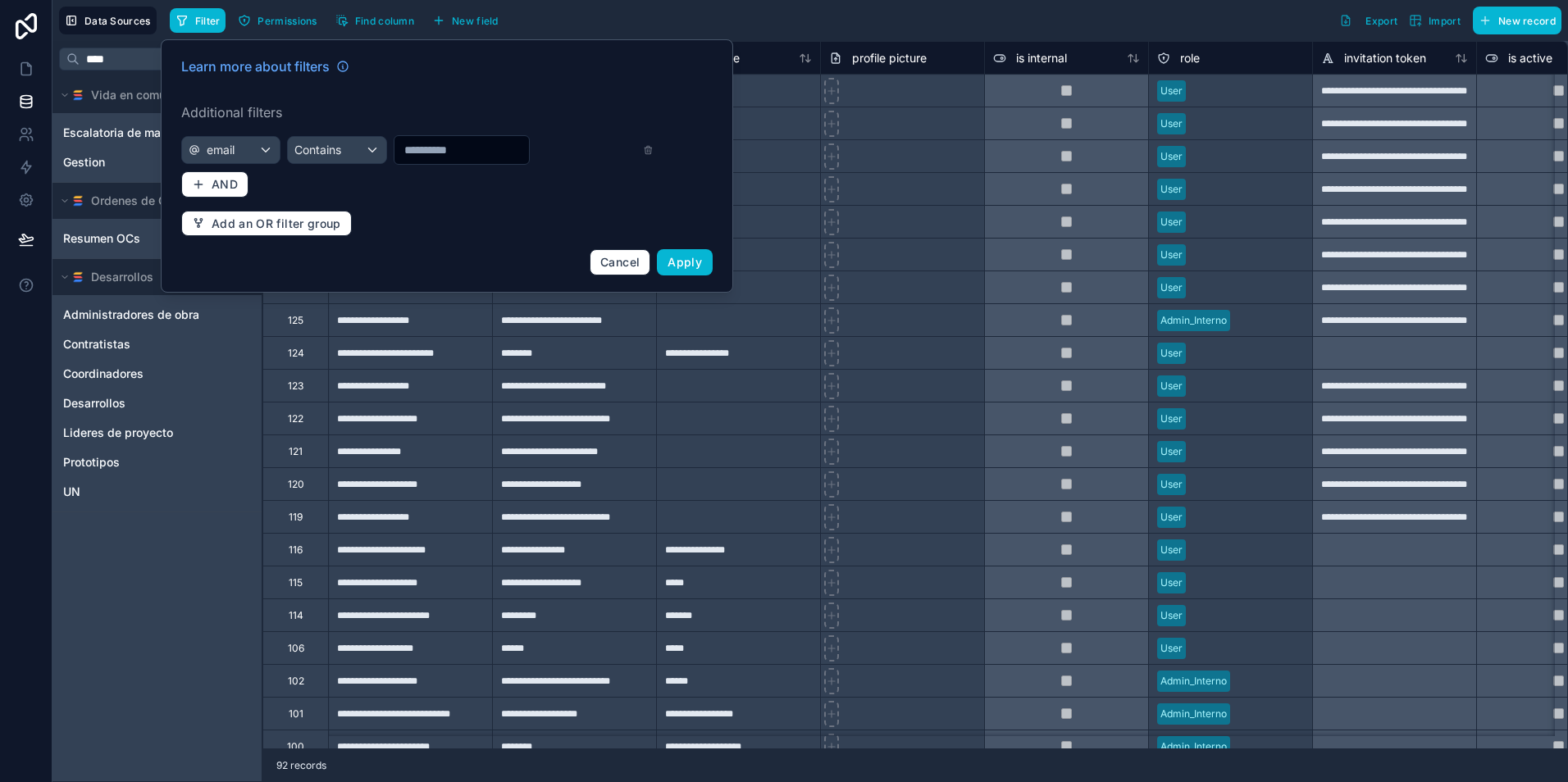
click at [440, 152] on input "text" at bounding box center [462, 150] width 135 height 23
type input "*******"
click at [693, 268] on span "Apply" at bounding box center [685, 262] width 35 height 13
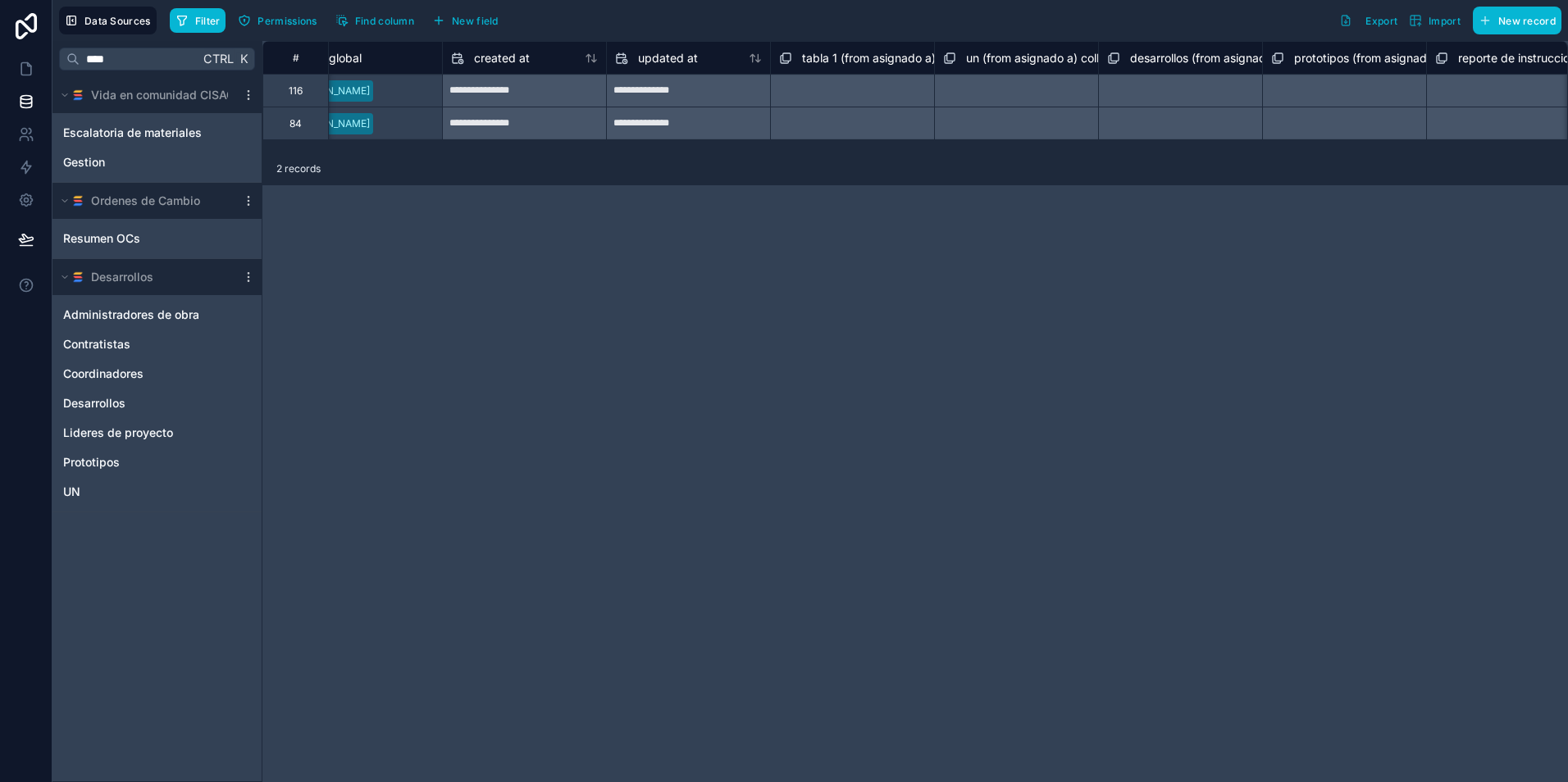
scroll to position [0, 2042]
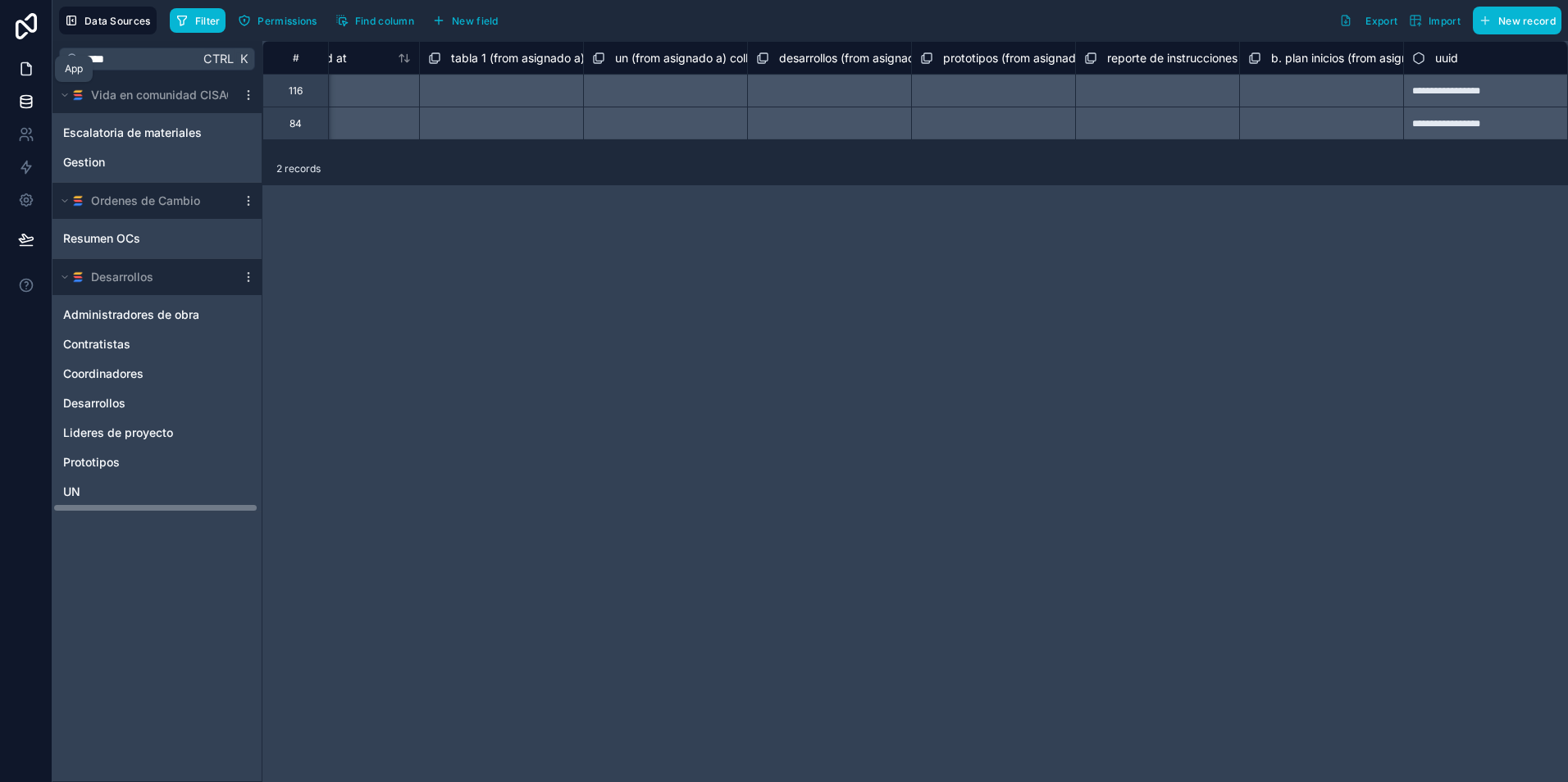
click at [30, 73] on icon at bounding box center [26, 68] width 16 height 16
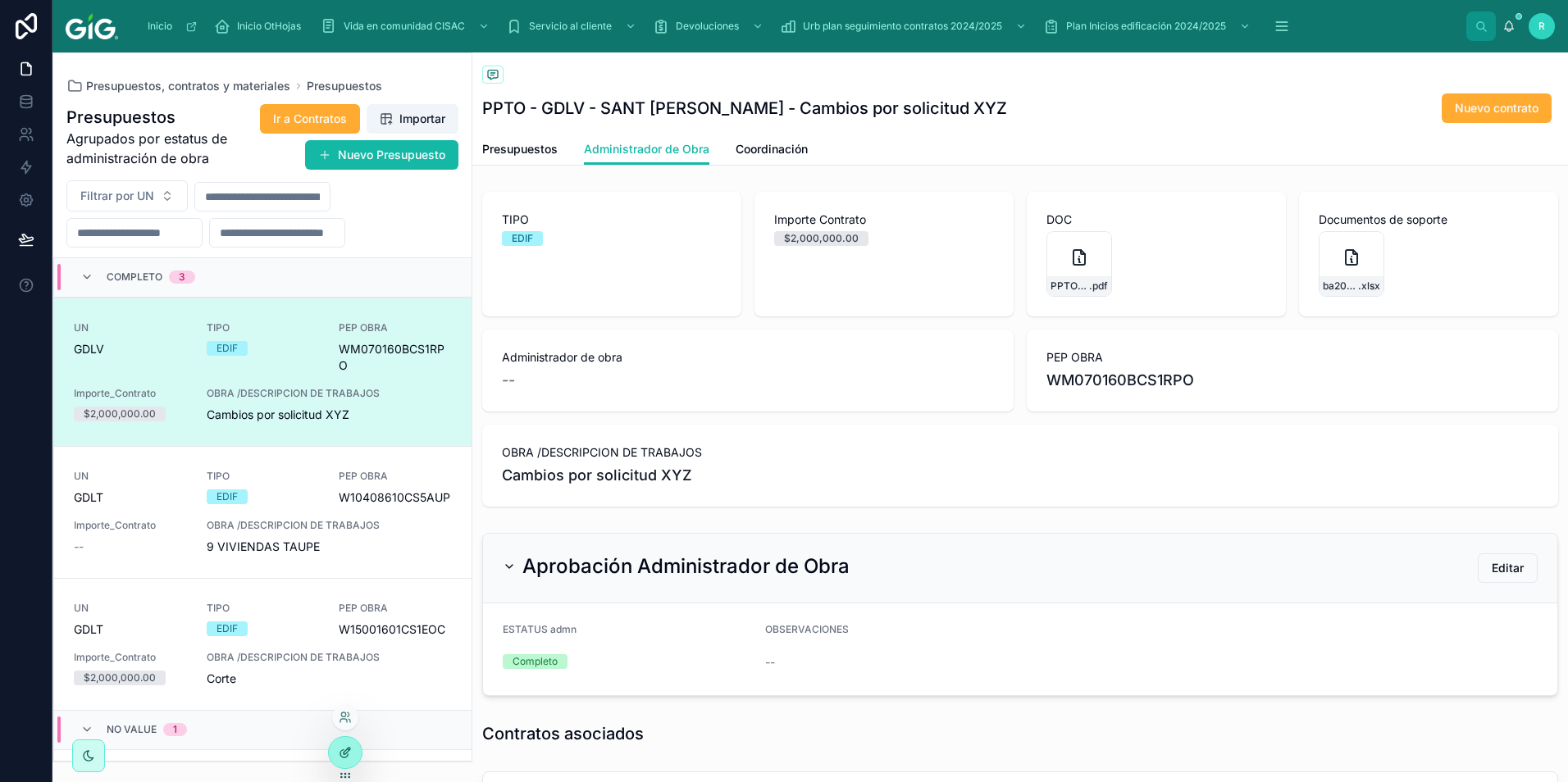
scroll to position [39, 0]
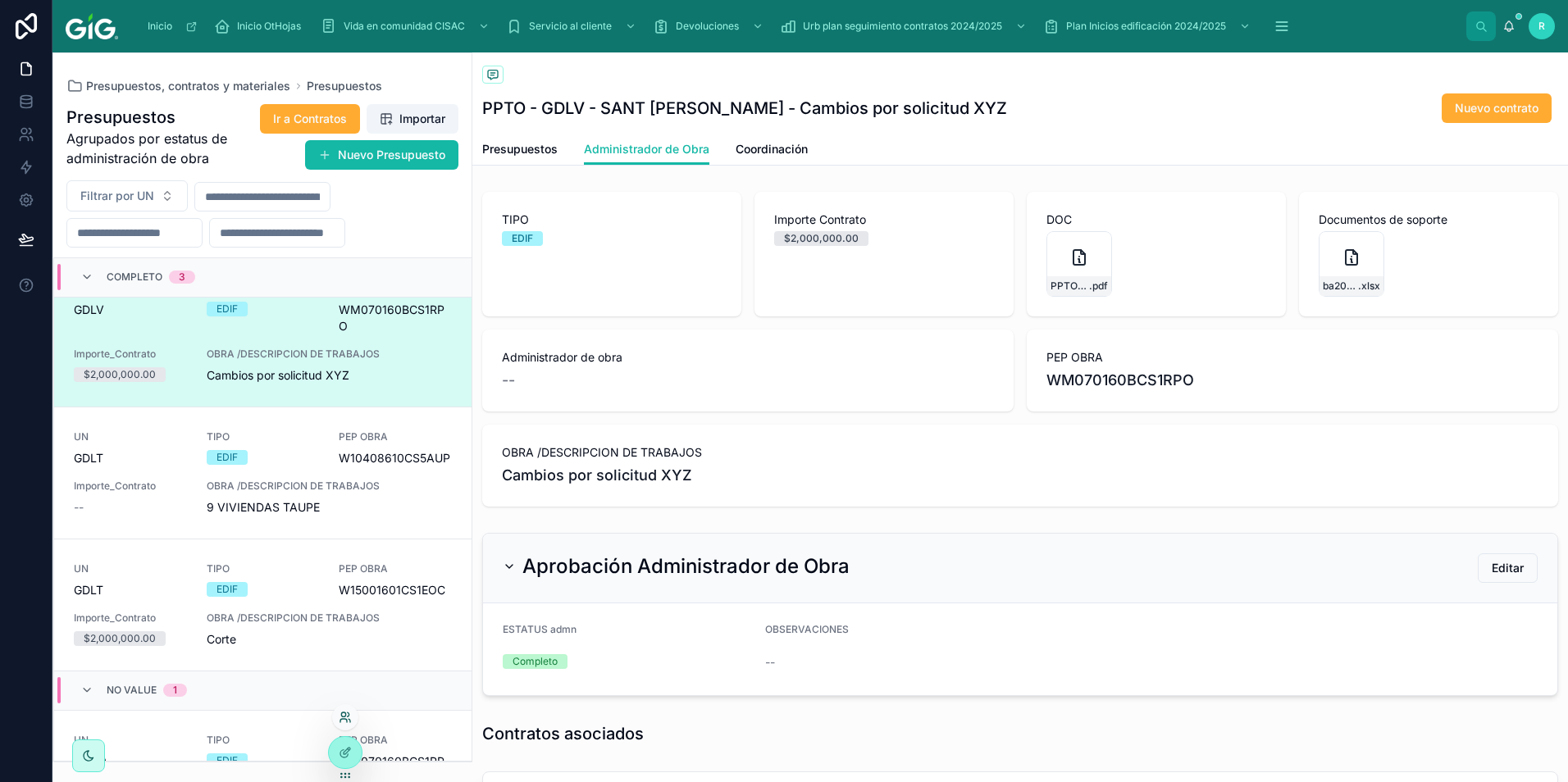
click at [345, 721] on icon at bounding box center [346, 717] width 13 height 13
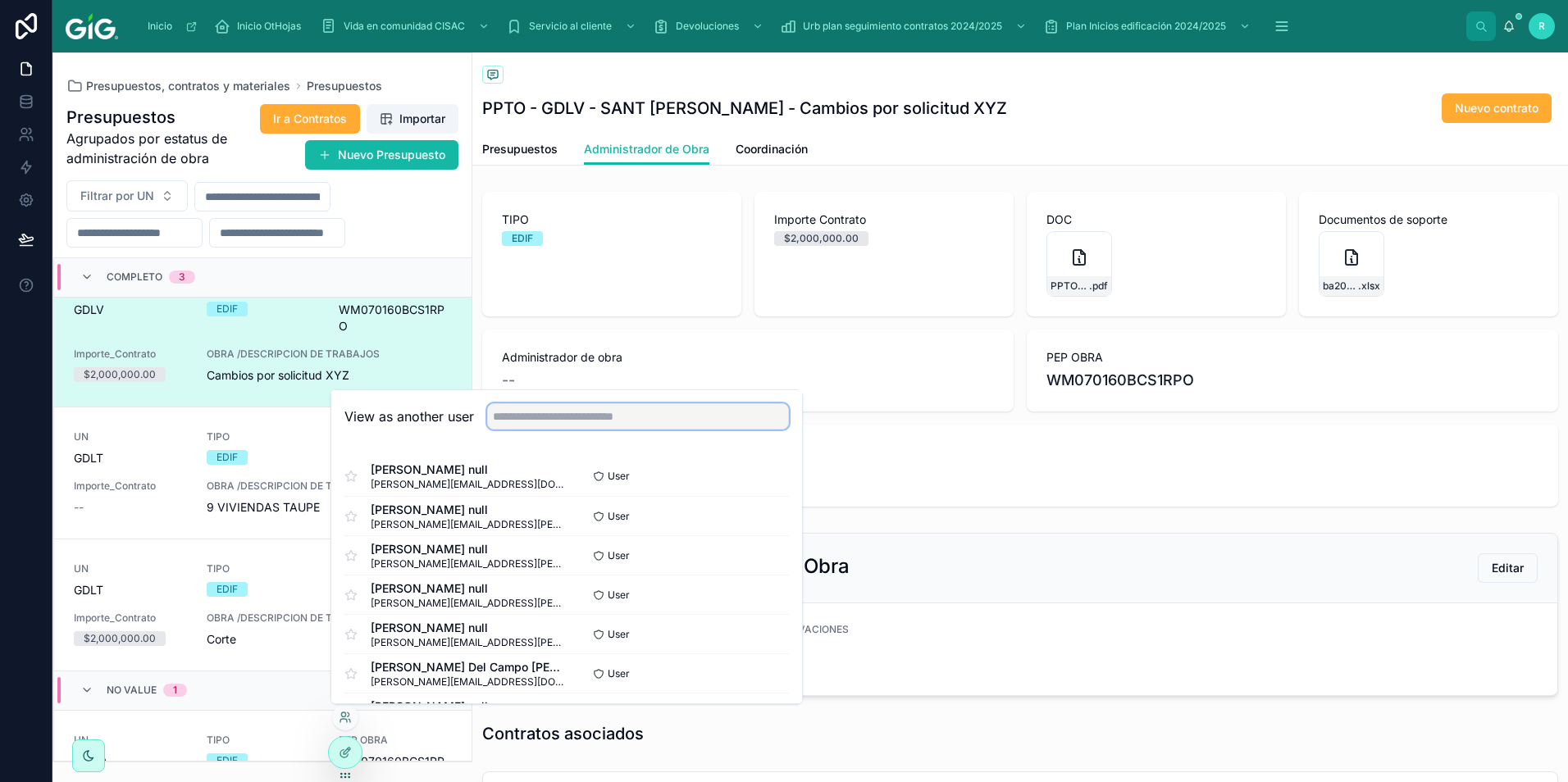
click at [604, 423] on input "text" at bounding box center [638, 416] width 301 height 26
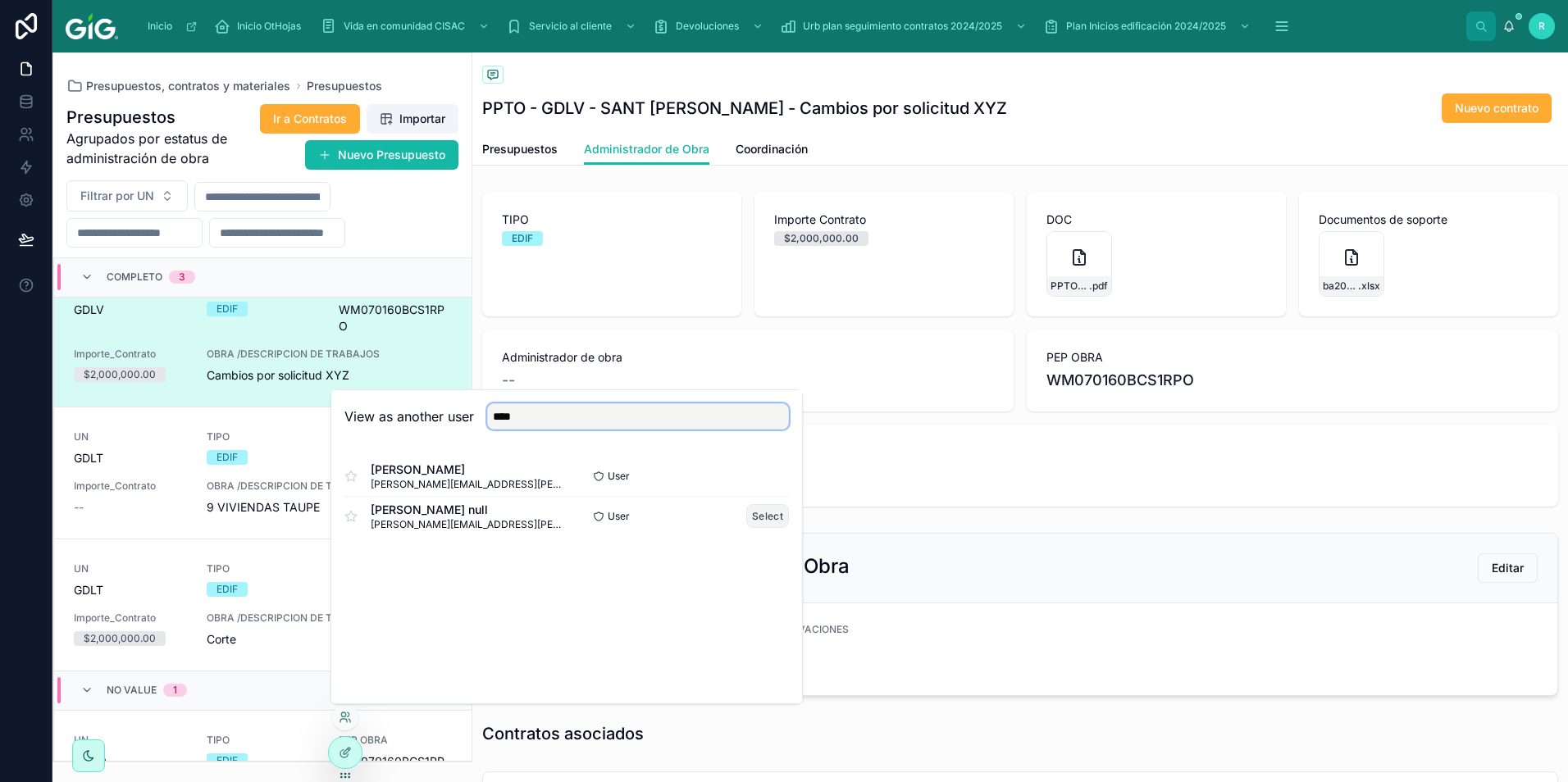
type input "****"
click at [766, 517] on button "Select" at bounding box center [768, 516] width 42 height 24
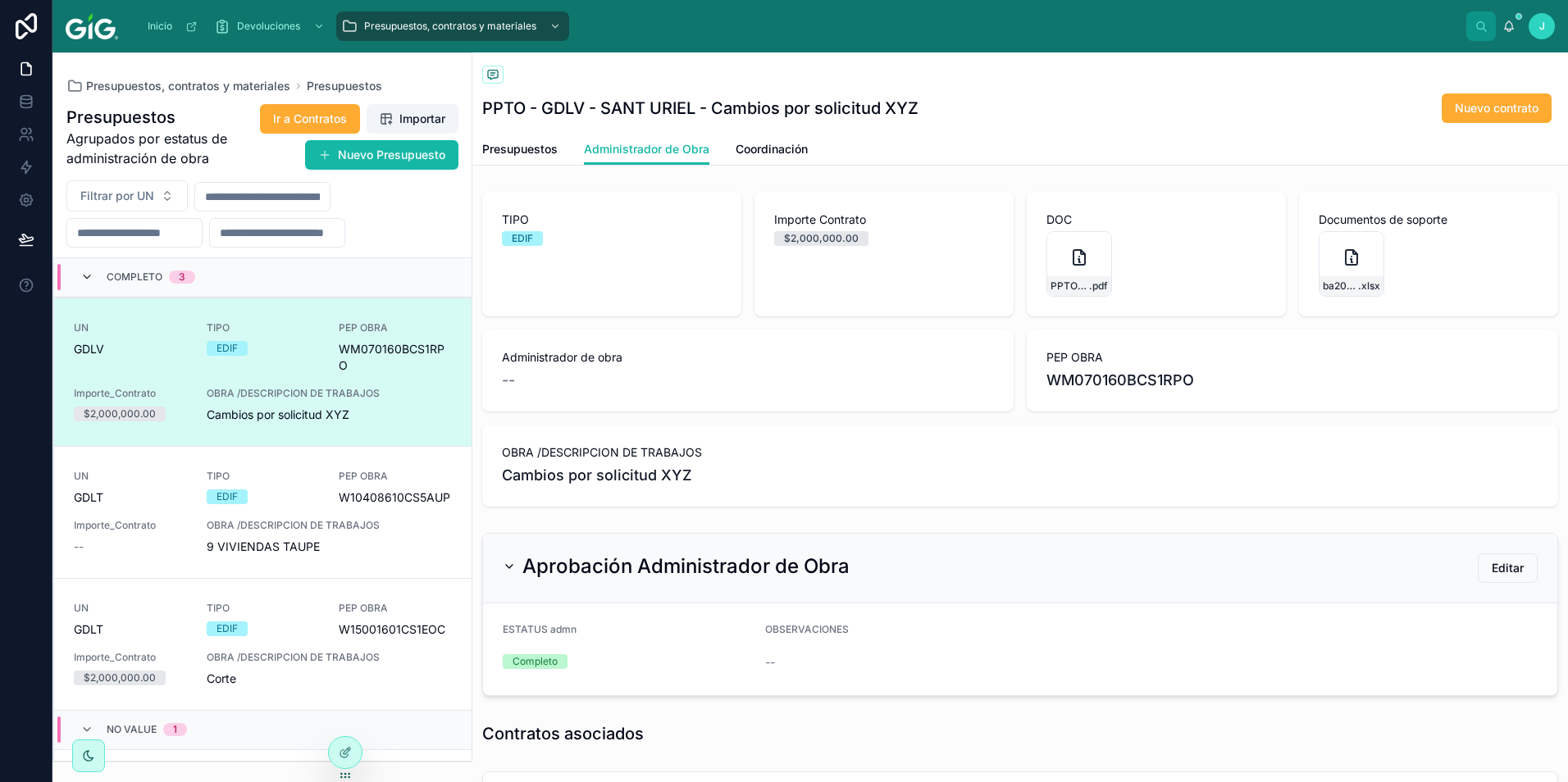
click at [82, 280] on icon at bounding box center [87, 277] width 13 height 13
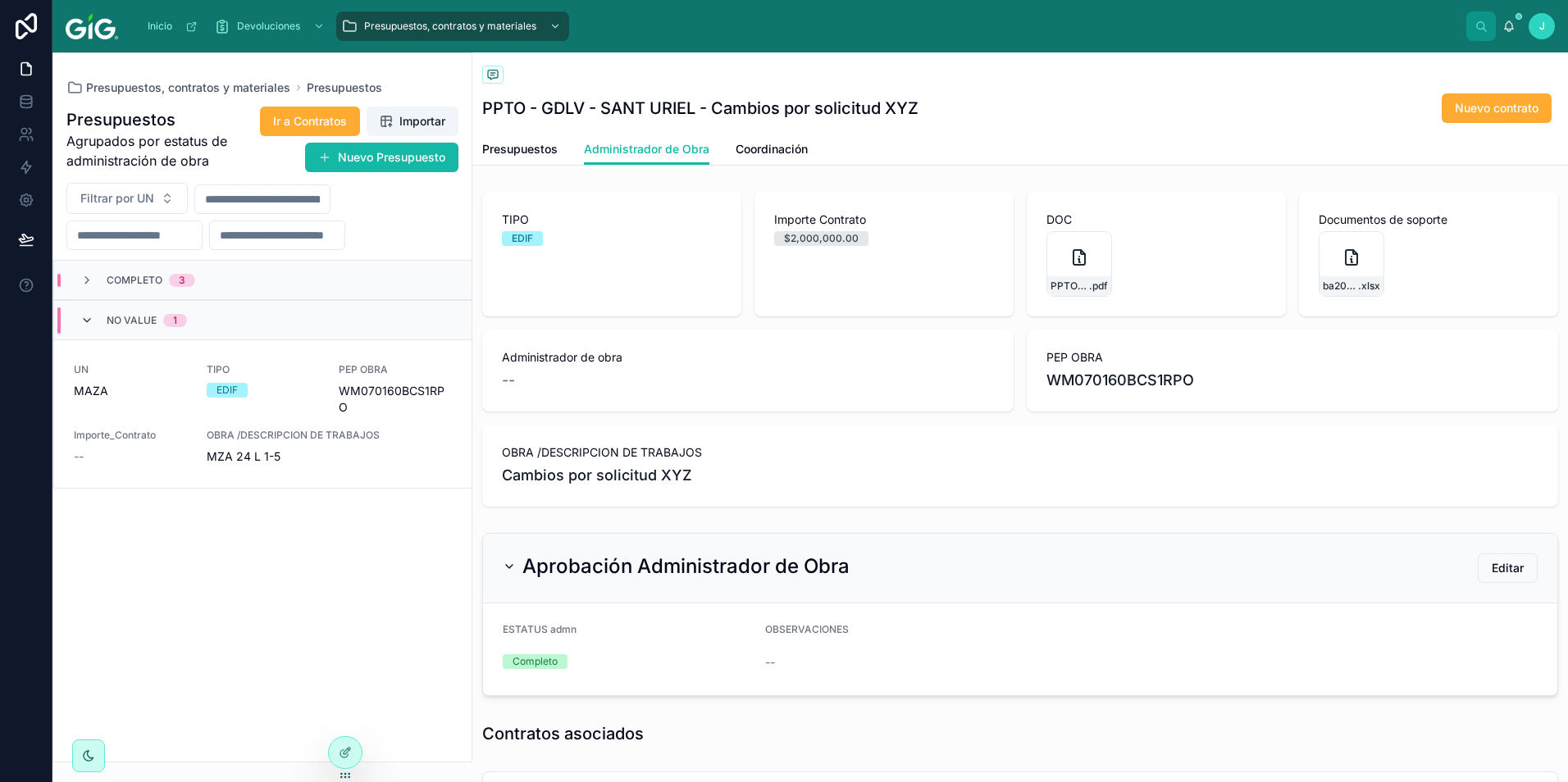
click at [86, 319] on icon at bounding box center [87, 321] width 13 height 13
click at [351, 725] on div at bounding box center [345, 717] width 26 height 26
click at [345, 715] on icon at bounding box center [346, 717] width 13 height 13
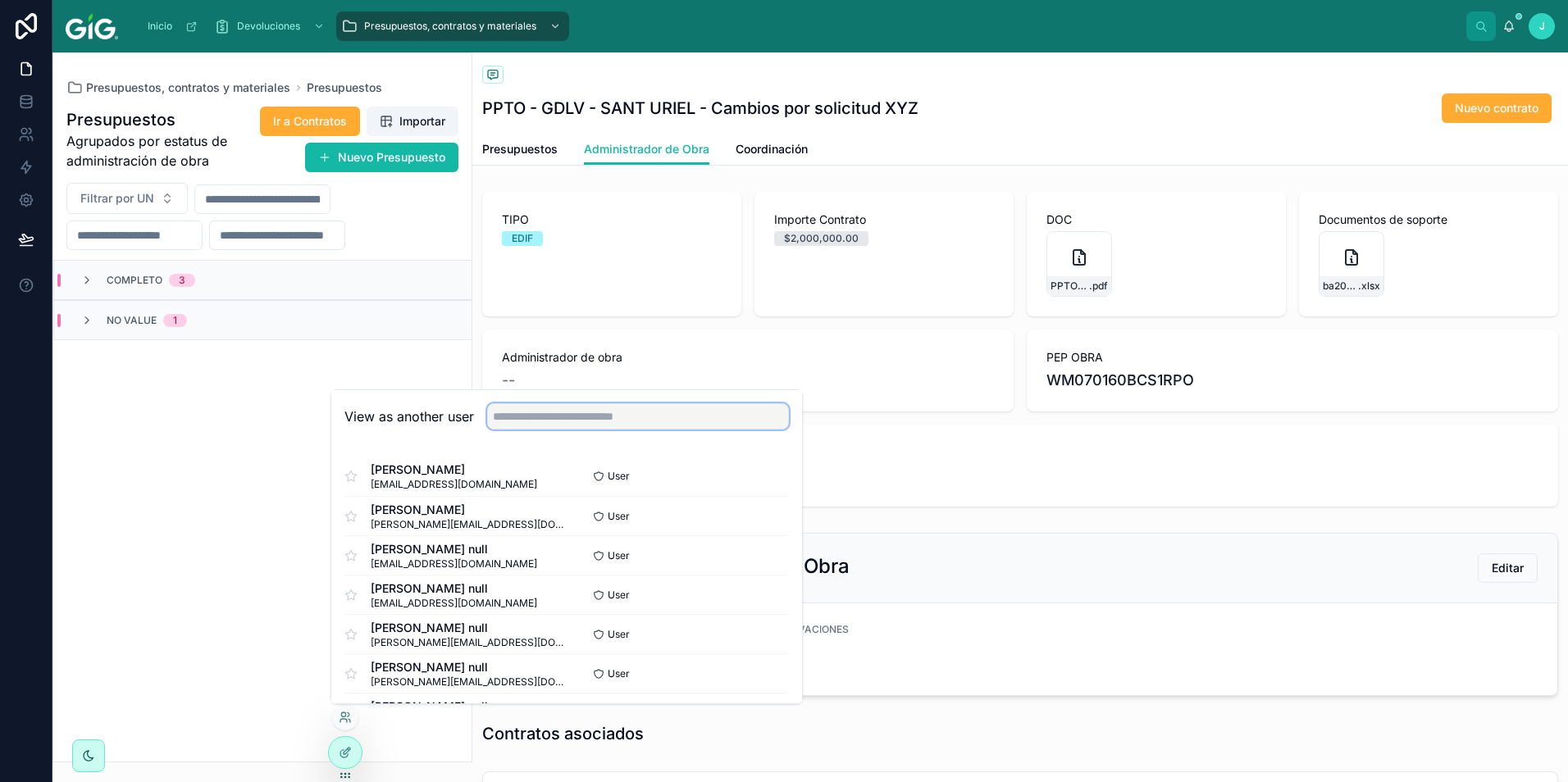
click at [599, 428] on input "text" at bounding box center [638, 416] width 301 height 26
type input "**********"
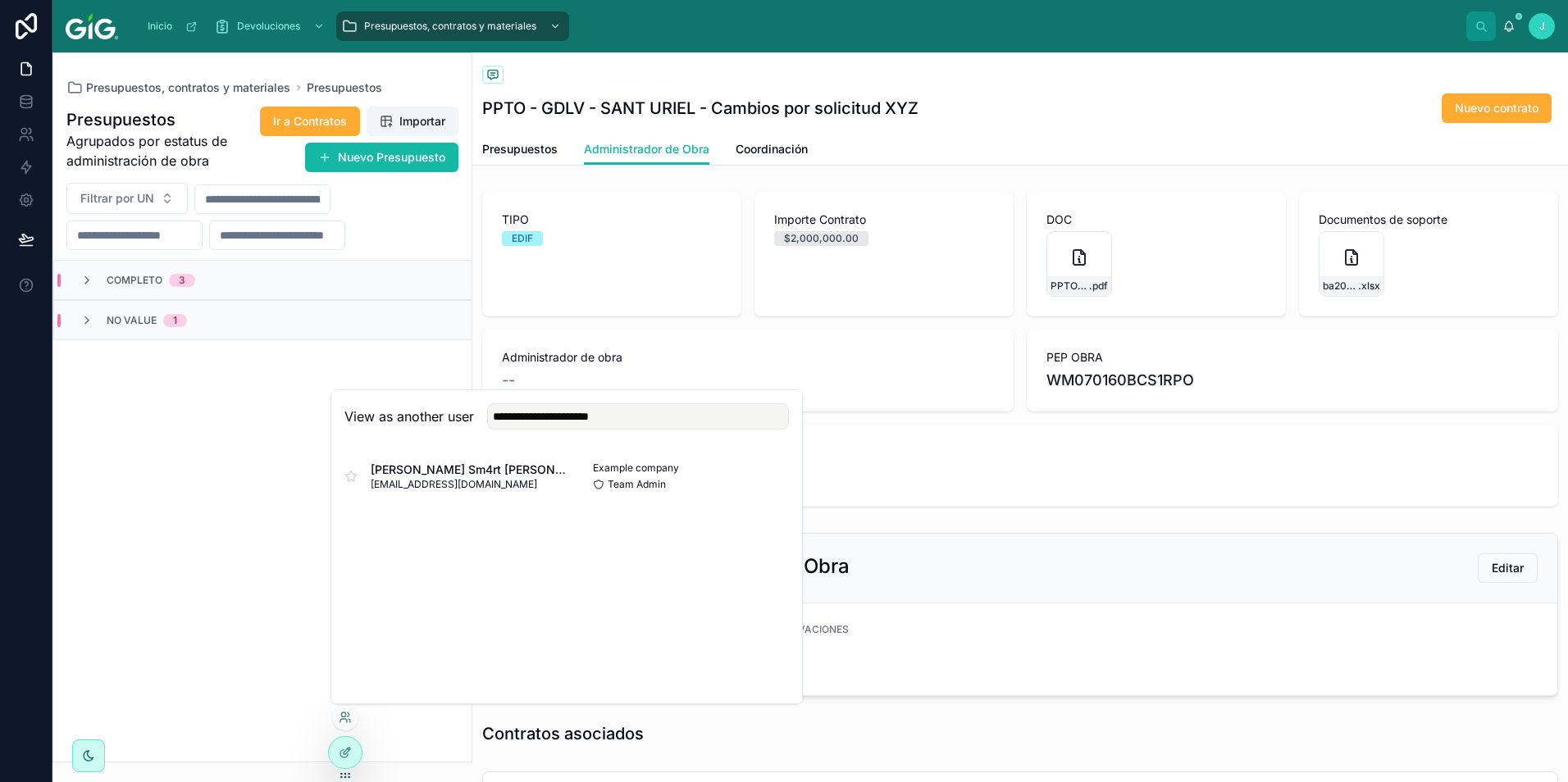
click at [0, 0] on button "Select" at bounding box center [0, 0] width 0 height 0
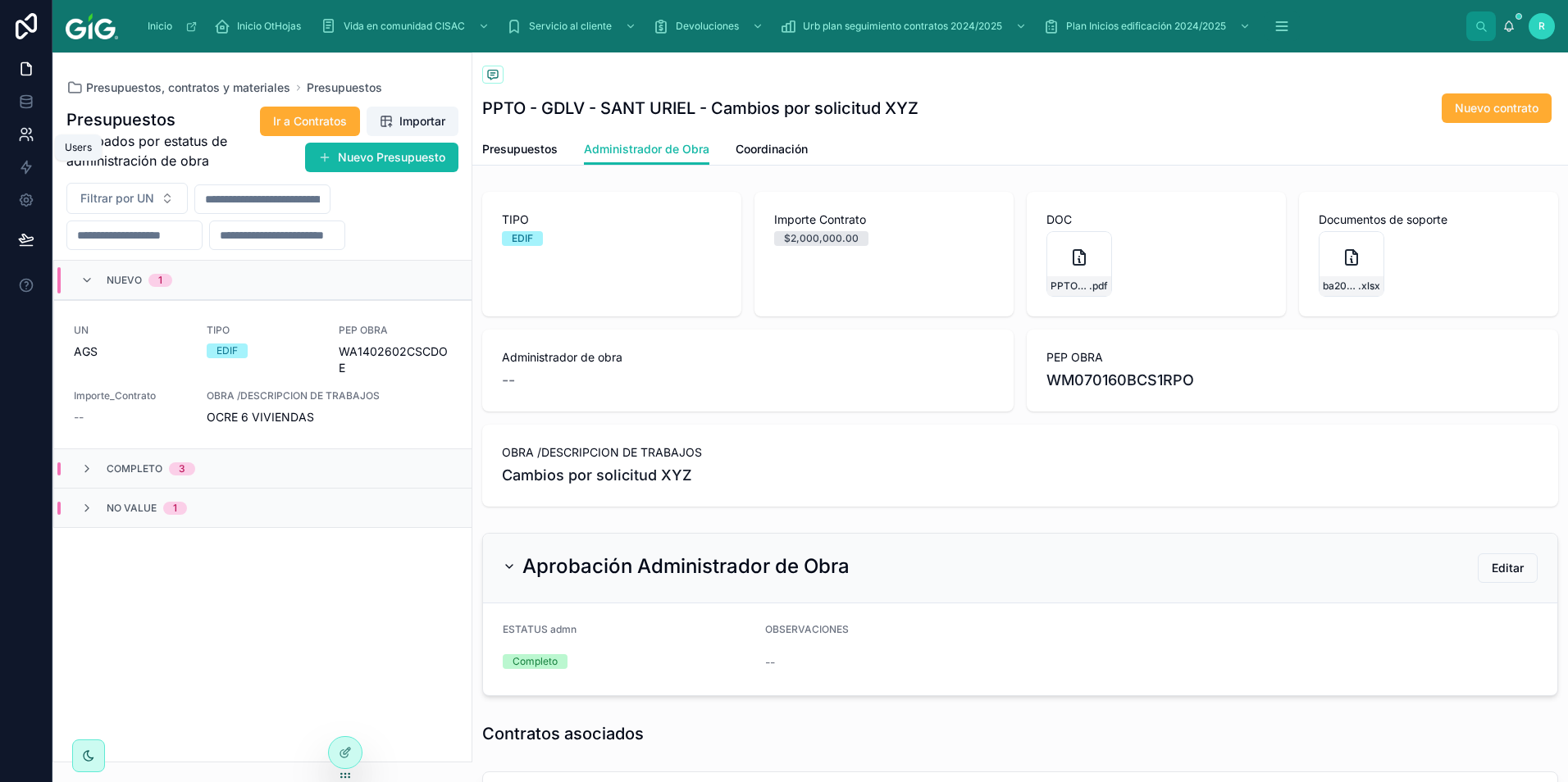
click at [34, 132] on icon at bounding box center [26, 134] width 16 height 16
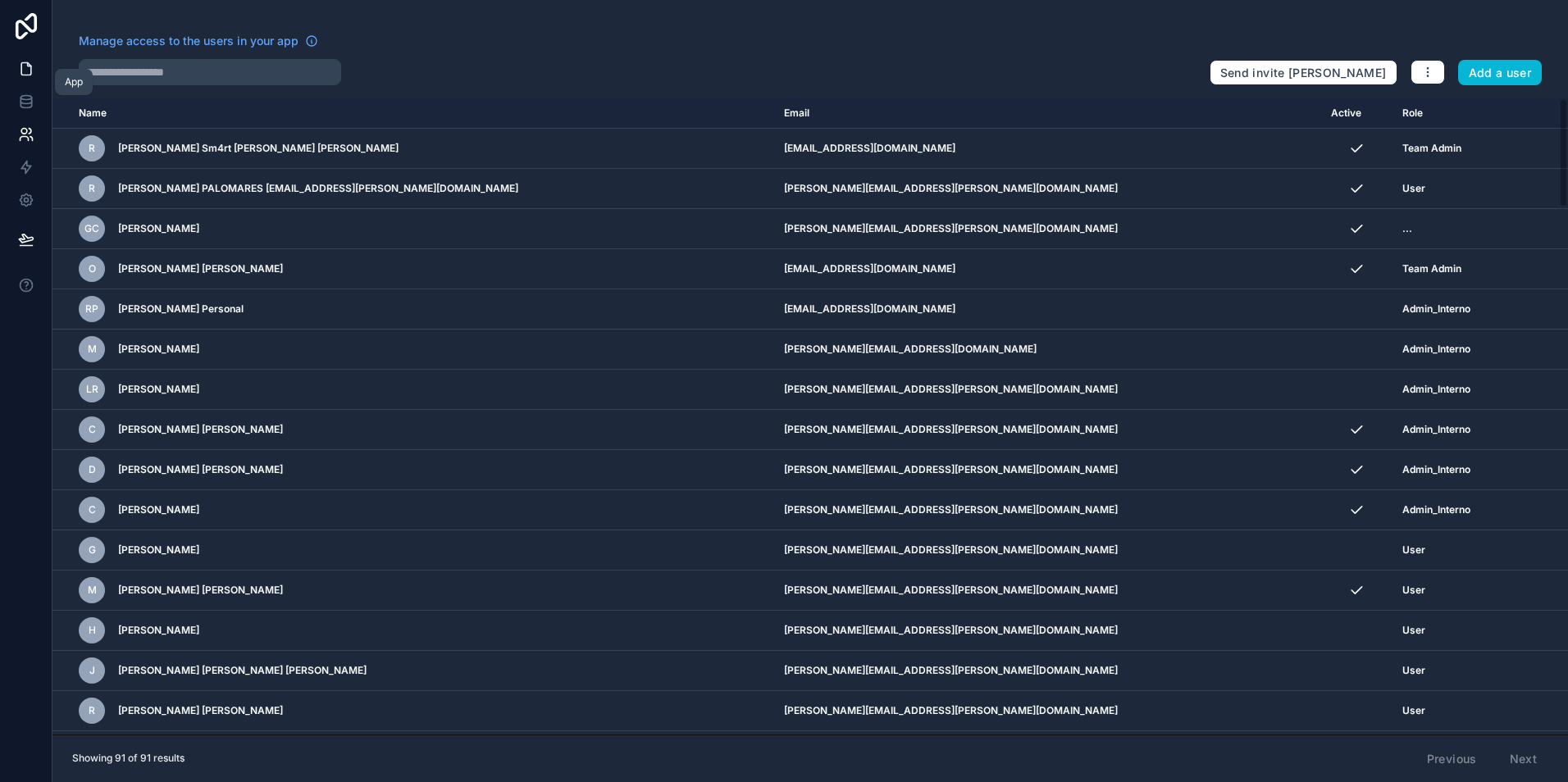
click at [25, 71] on icon at bounding box center [26, 68] width 16 height 16
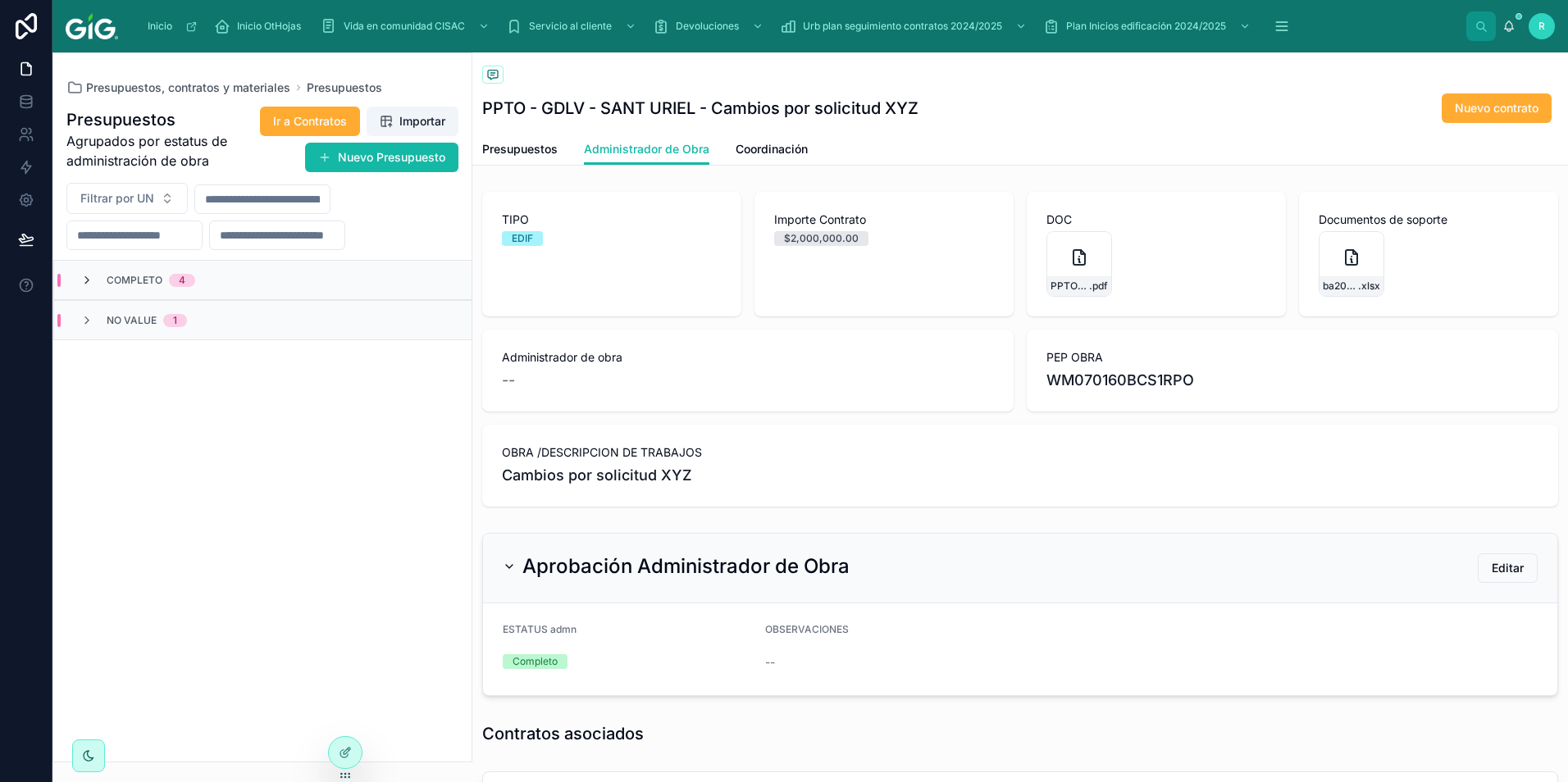
click at [83, 280] on icon at bounding box center [87, 280] width 13 height 13
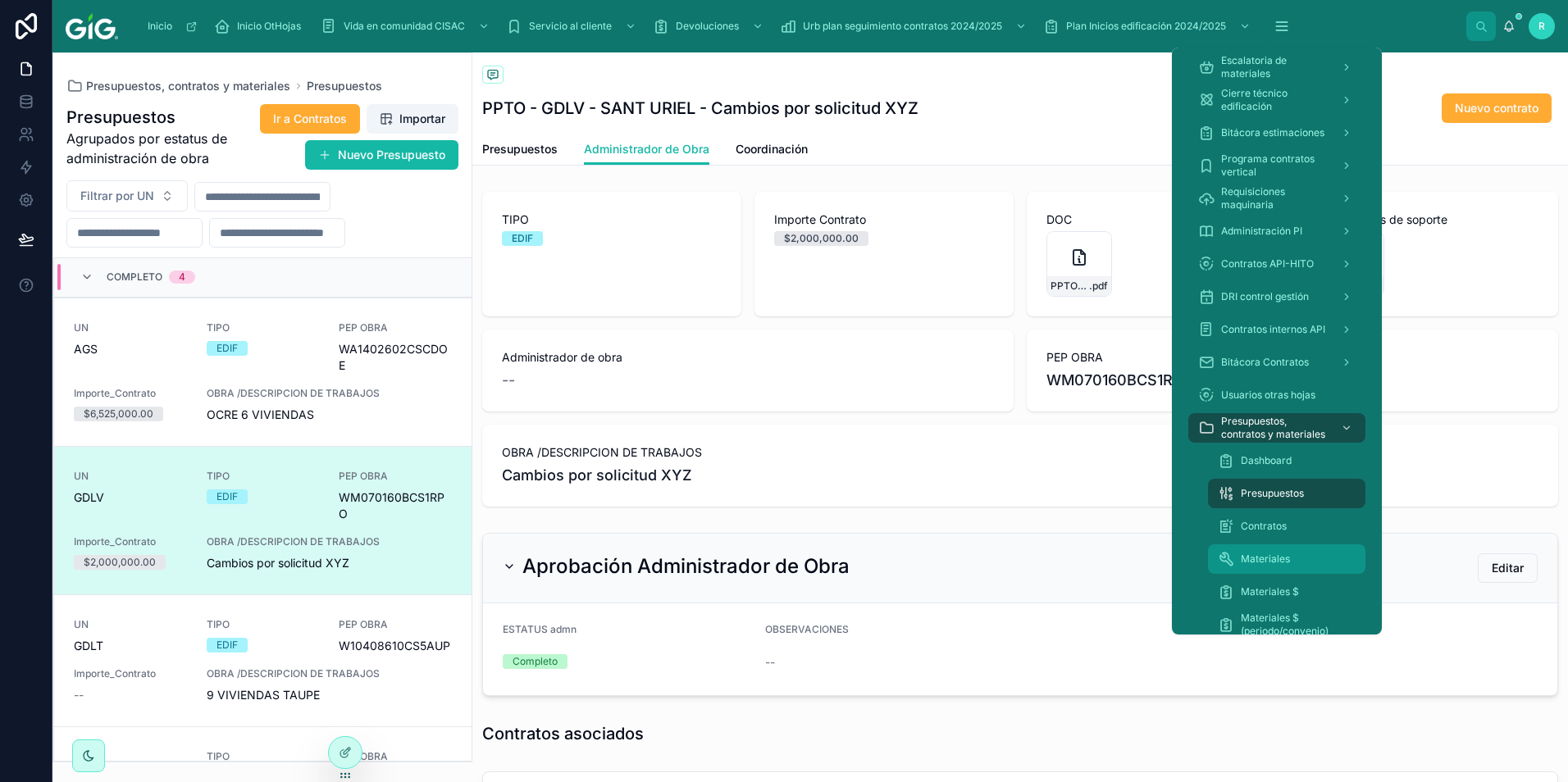
click at [1294, 559] on div "Materiales" at bounding box center [1287, 559] width 138 height 26
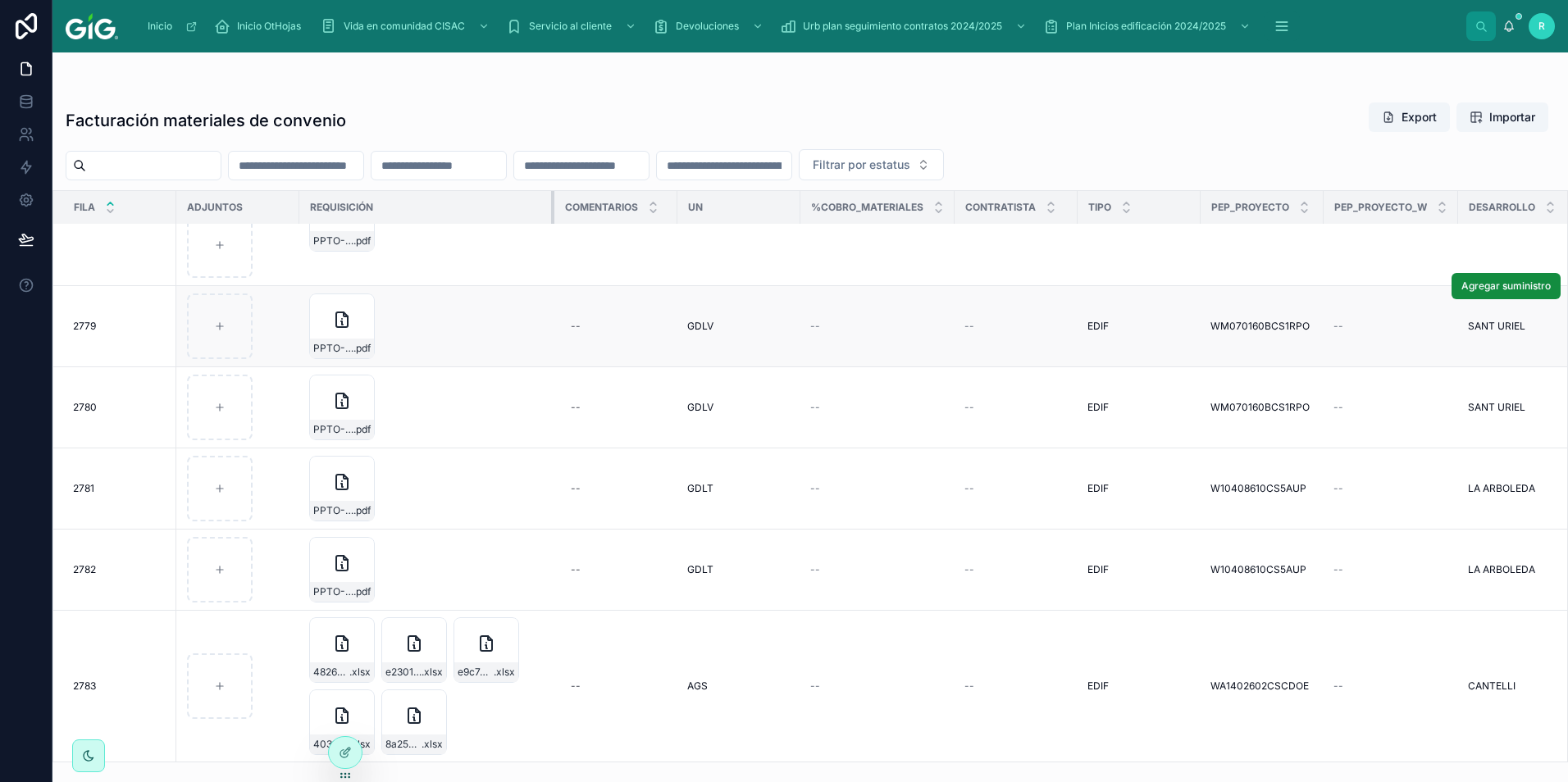
scroll to position [166, 0]
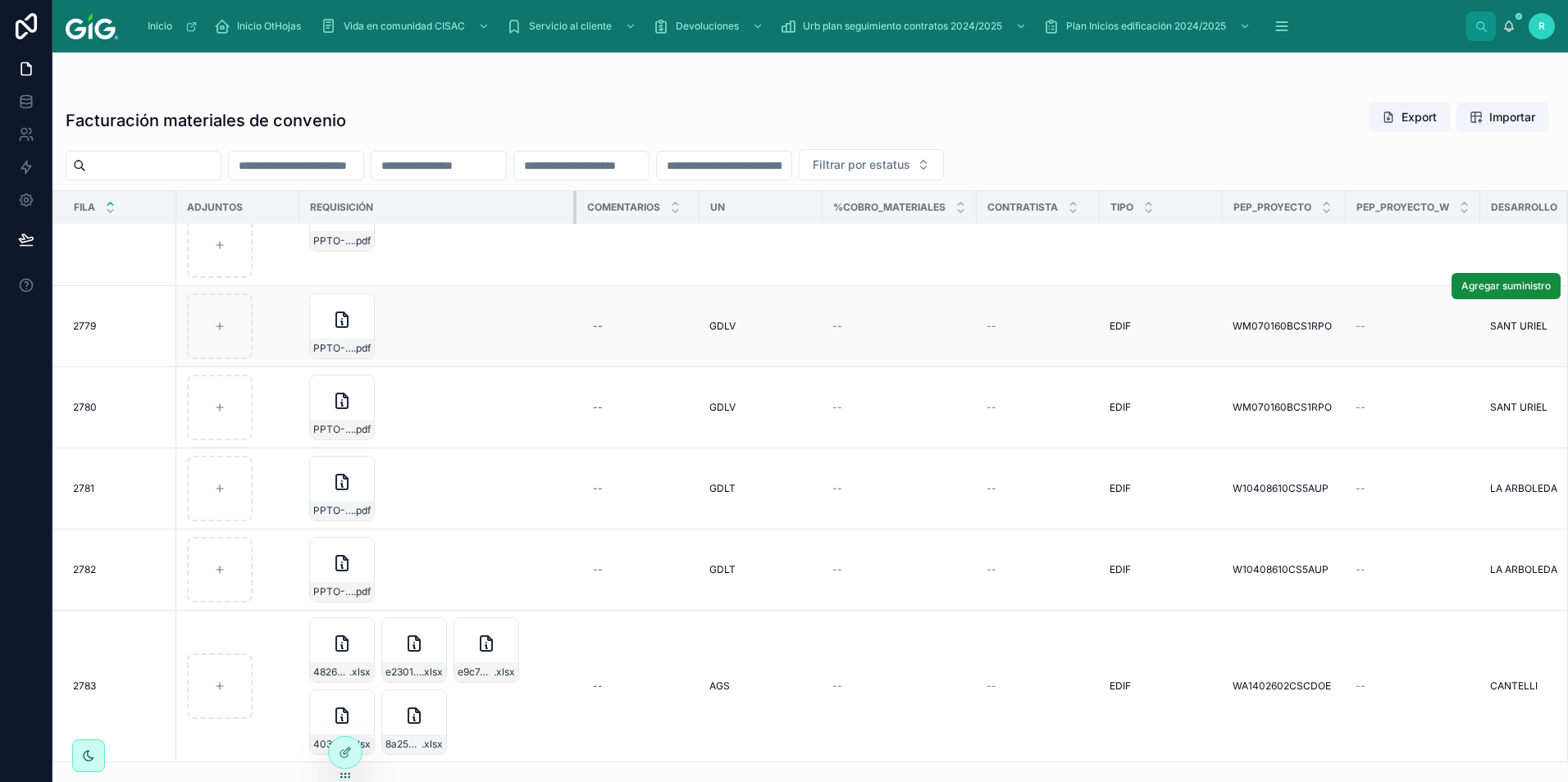
drag, startPoint x: 419, startPoint y: 198, endPoint x: 573, endPoint y: 296, distance: 182.5
click at [346, 753] on icon at bounding box center [346, 753] width 13 height 13
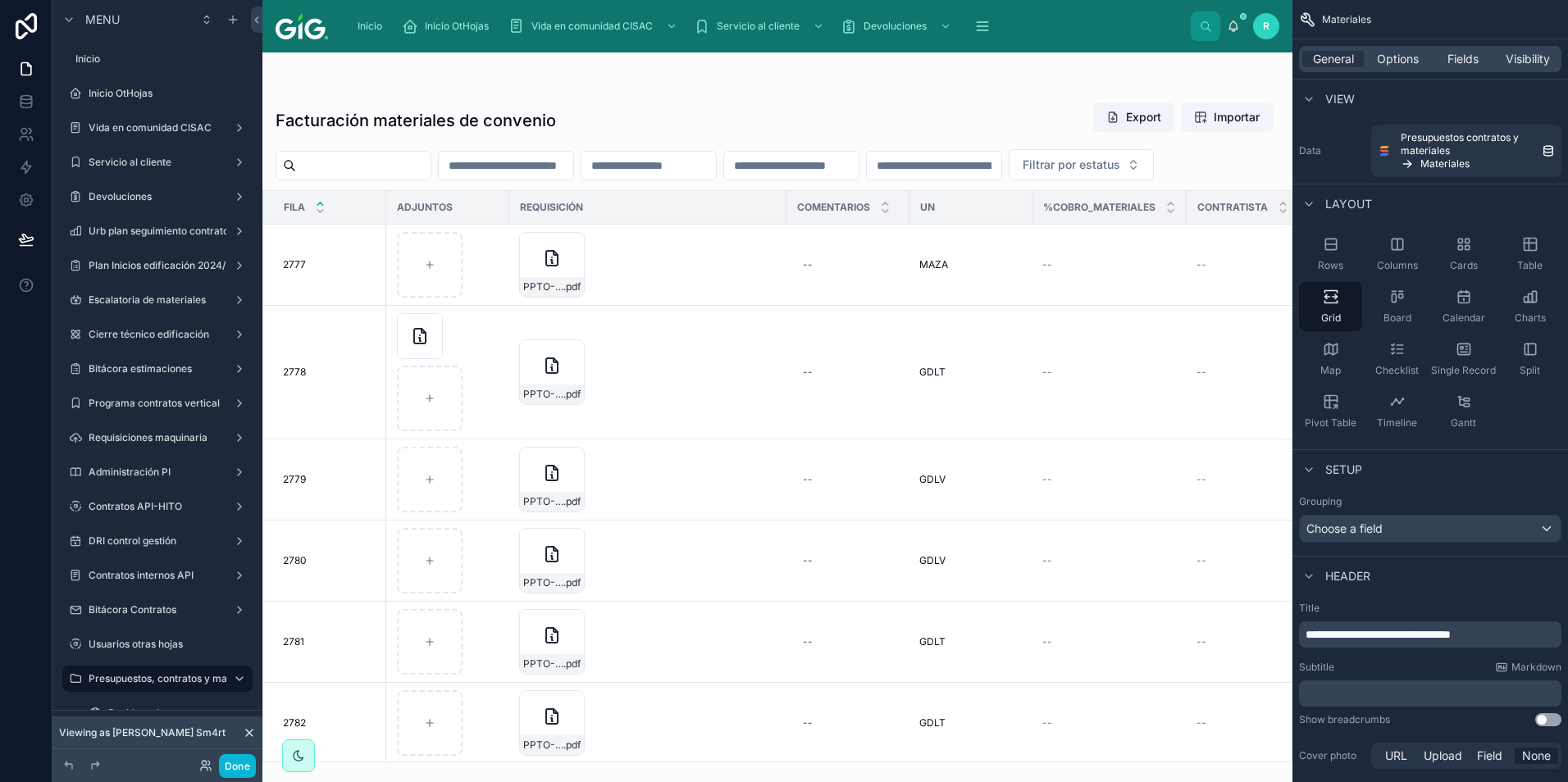
click at [248, 731] on icon at bounding box center [249, 734] width 13 height 13
click at [233, 764] on button "Done" at bounding box center [237, 766] width 37 height 24
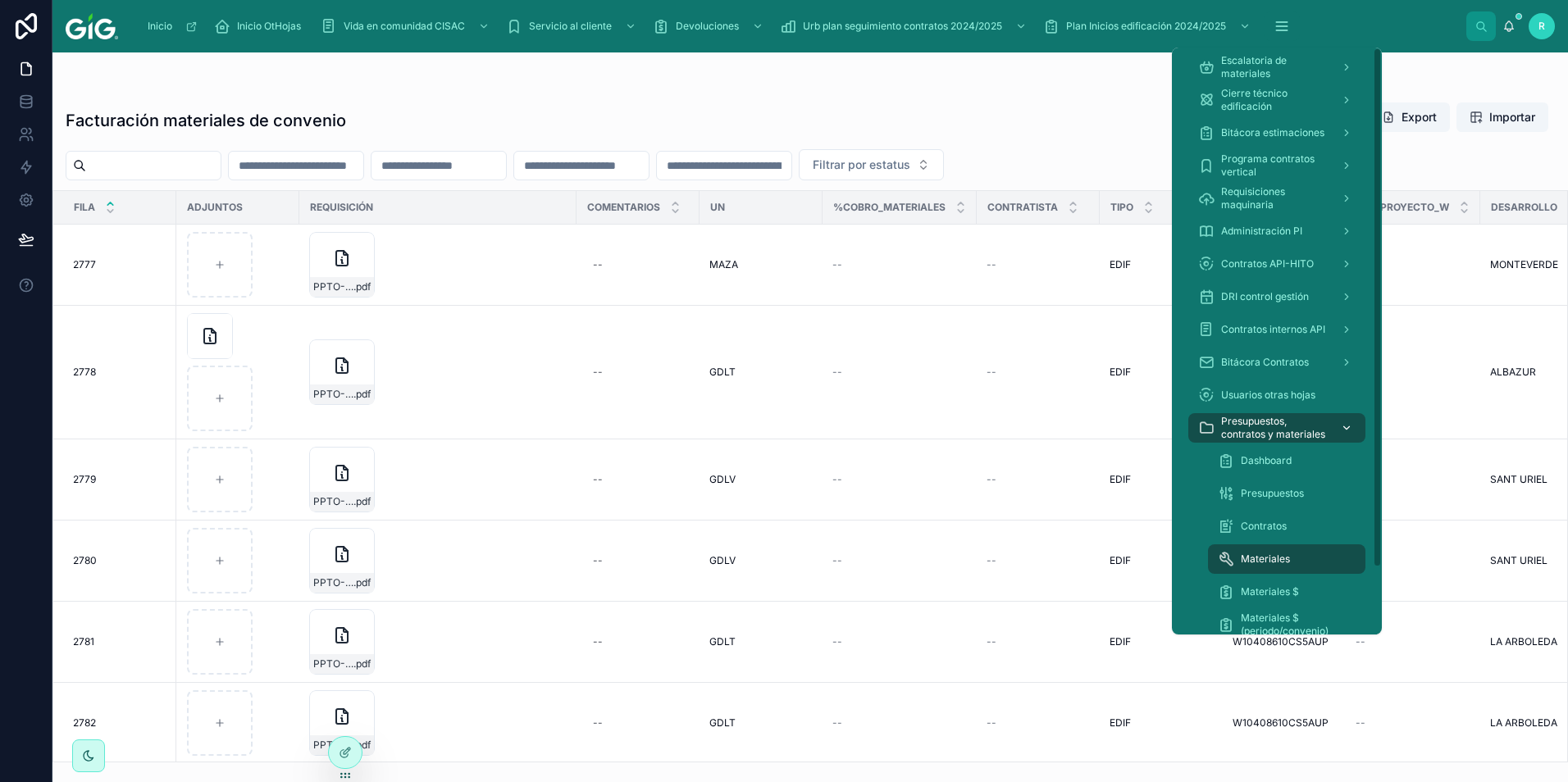
click at [1247, 425] on span "Presupuestos, contratos y materiales" at bounding box center [1274, 428] width 107 height 26
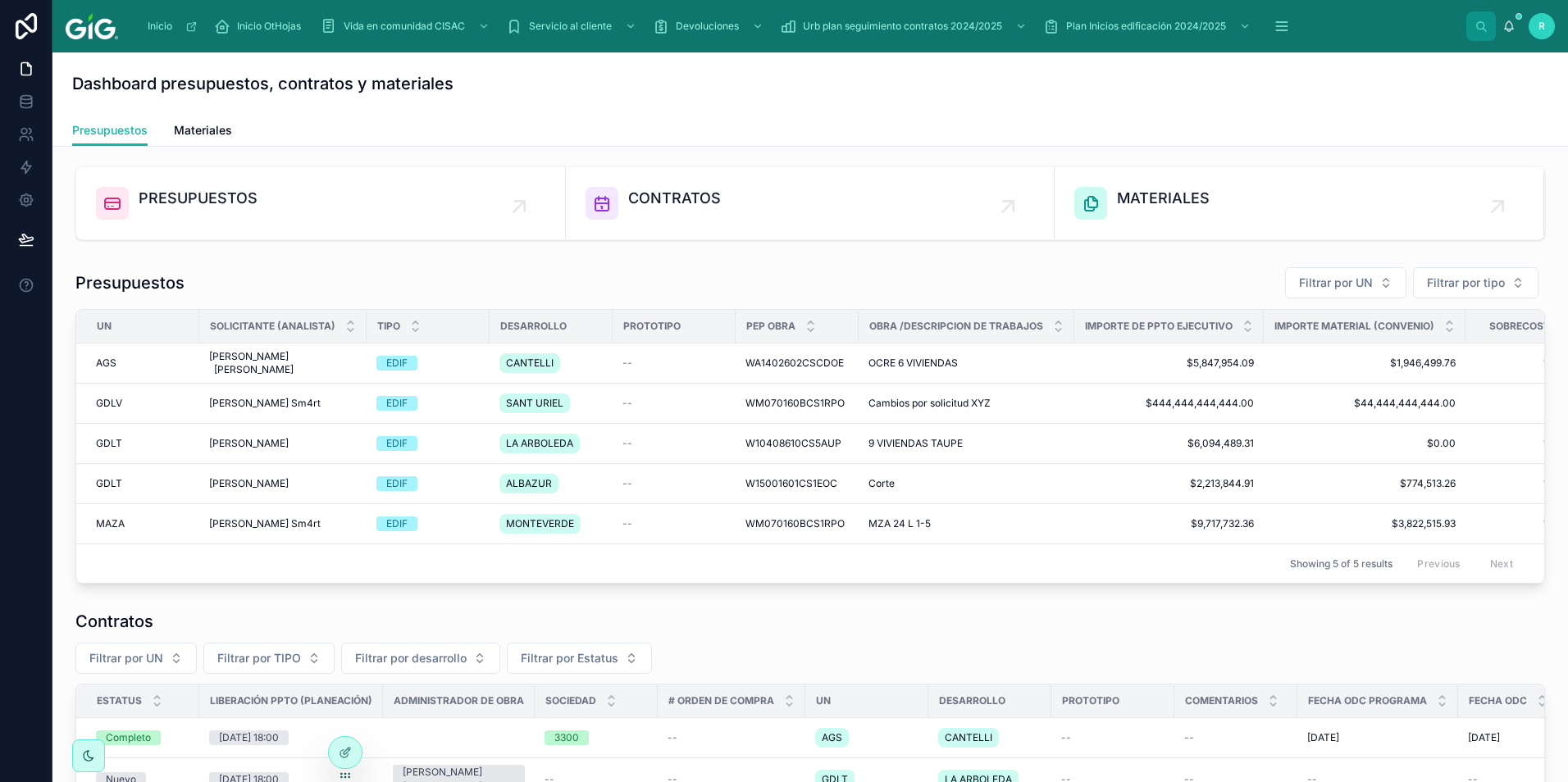
click at [614, 108] on div "Dashboard presupuestos, contratos y materiales" at bounding box center [810, 84] width 1477 height 63
click at [351, 757] on icon at bounding box center [346, 753] width 13 height 13
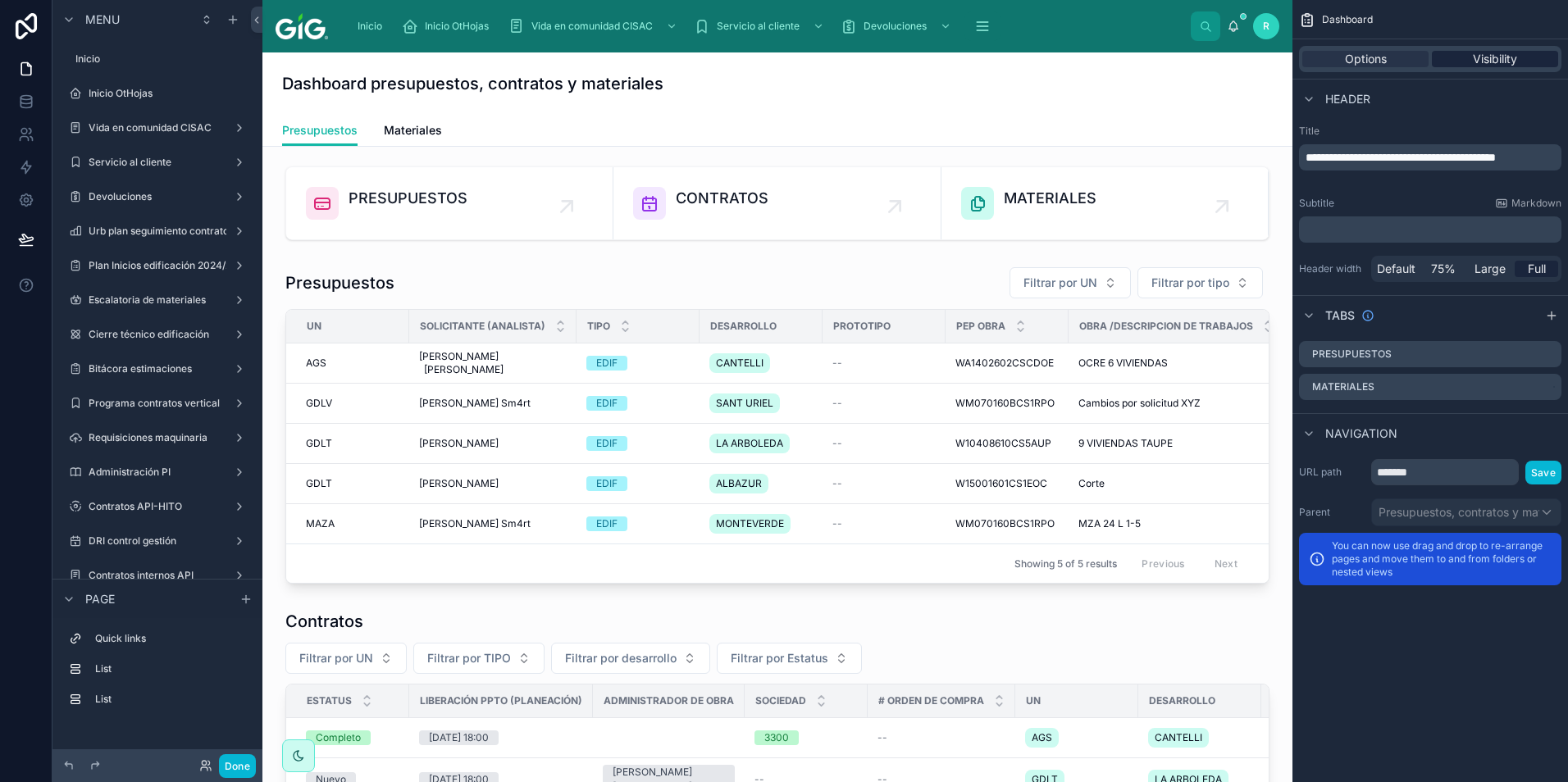
click at [1527, 57] on div "Visibility" at bounding box center [1495, 59] width 126 height 16
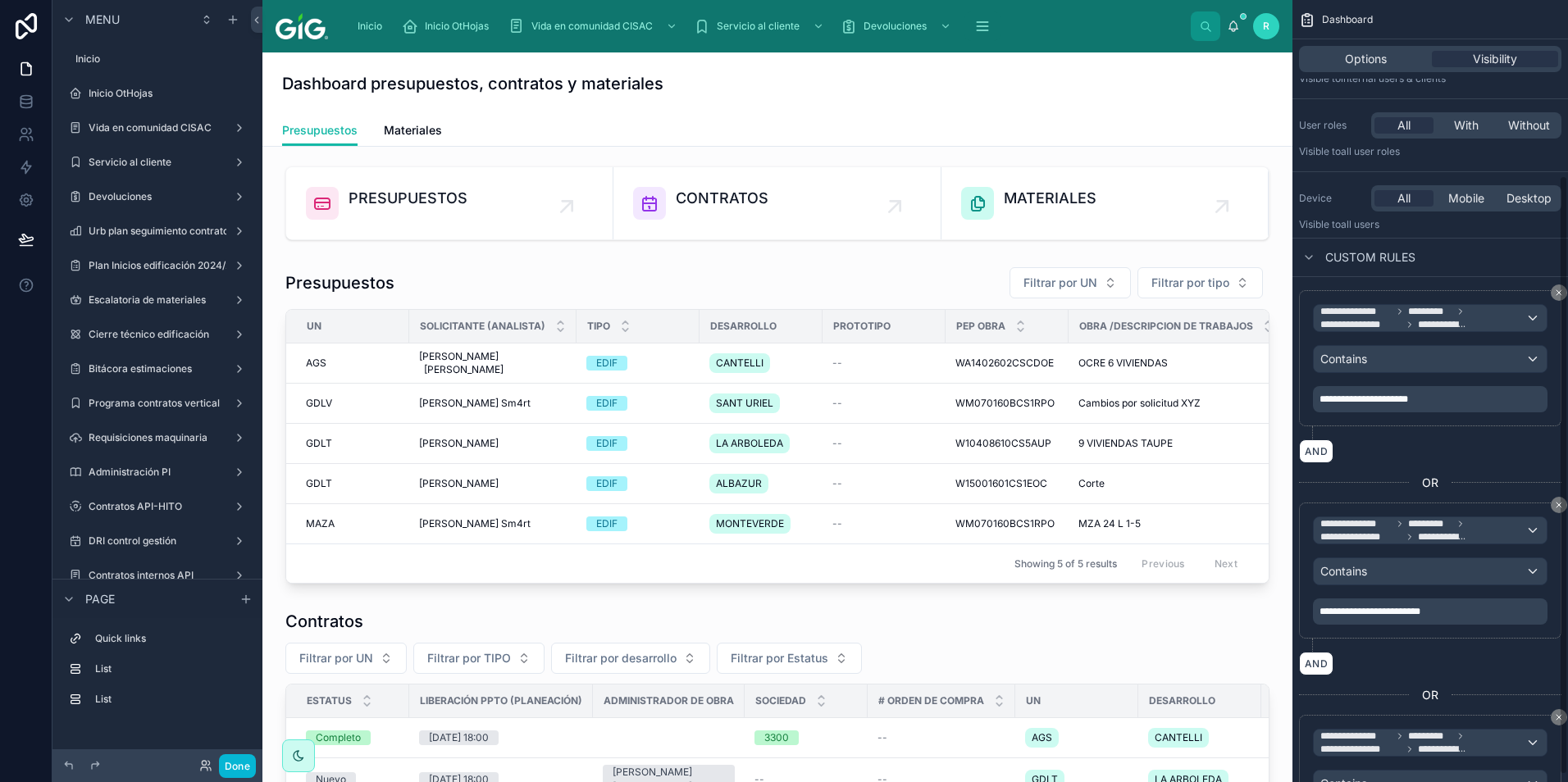
scroll to position [239, 0]
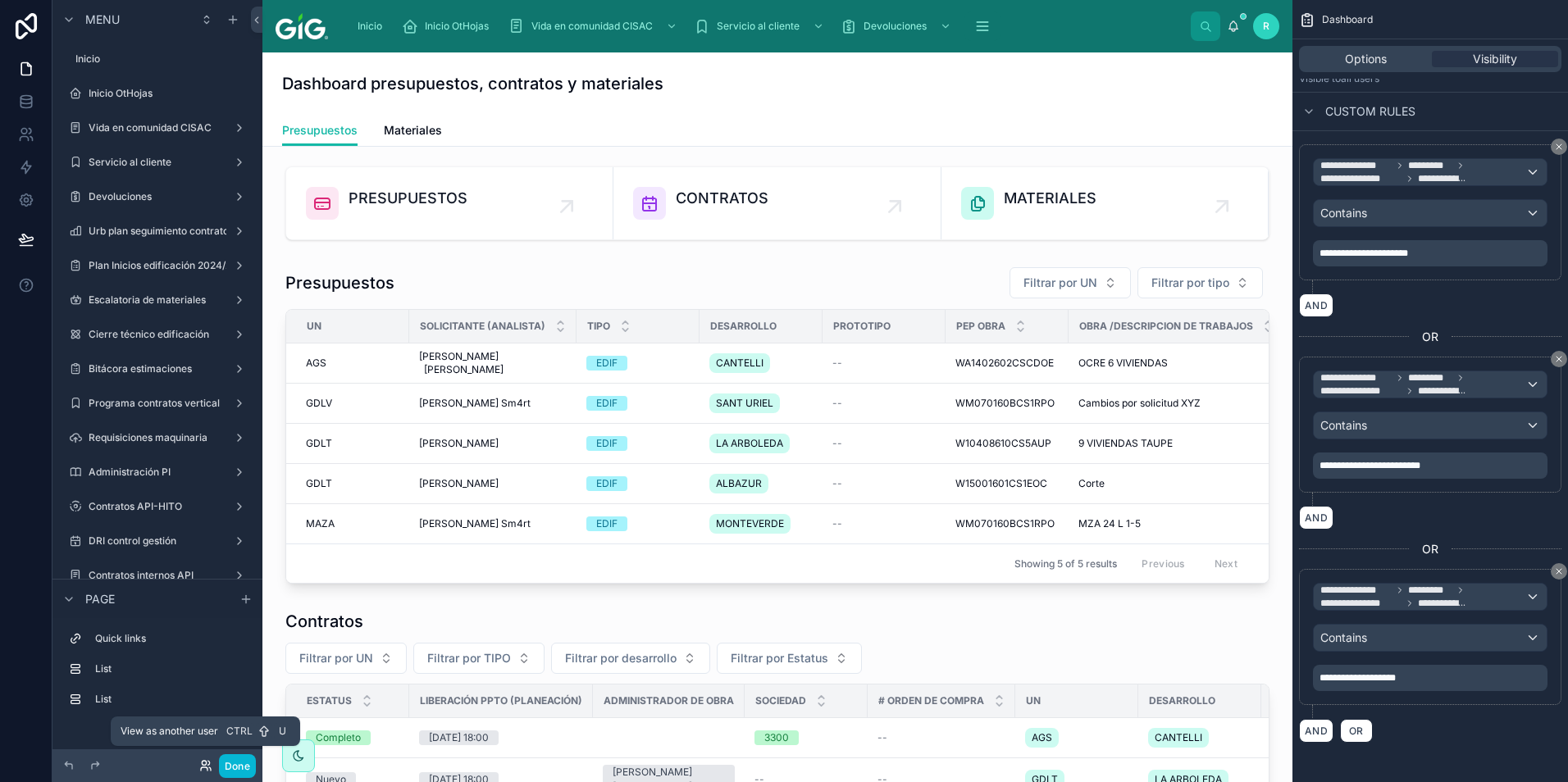
click at [205, 766] on icon at bounding box center [206, 767] width 13 height 13
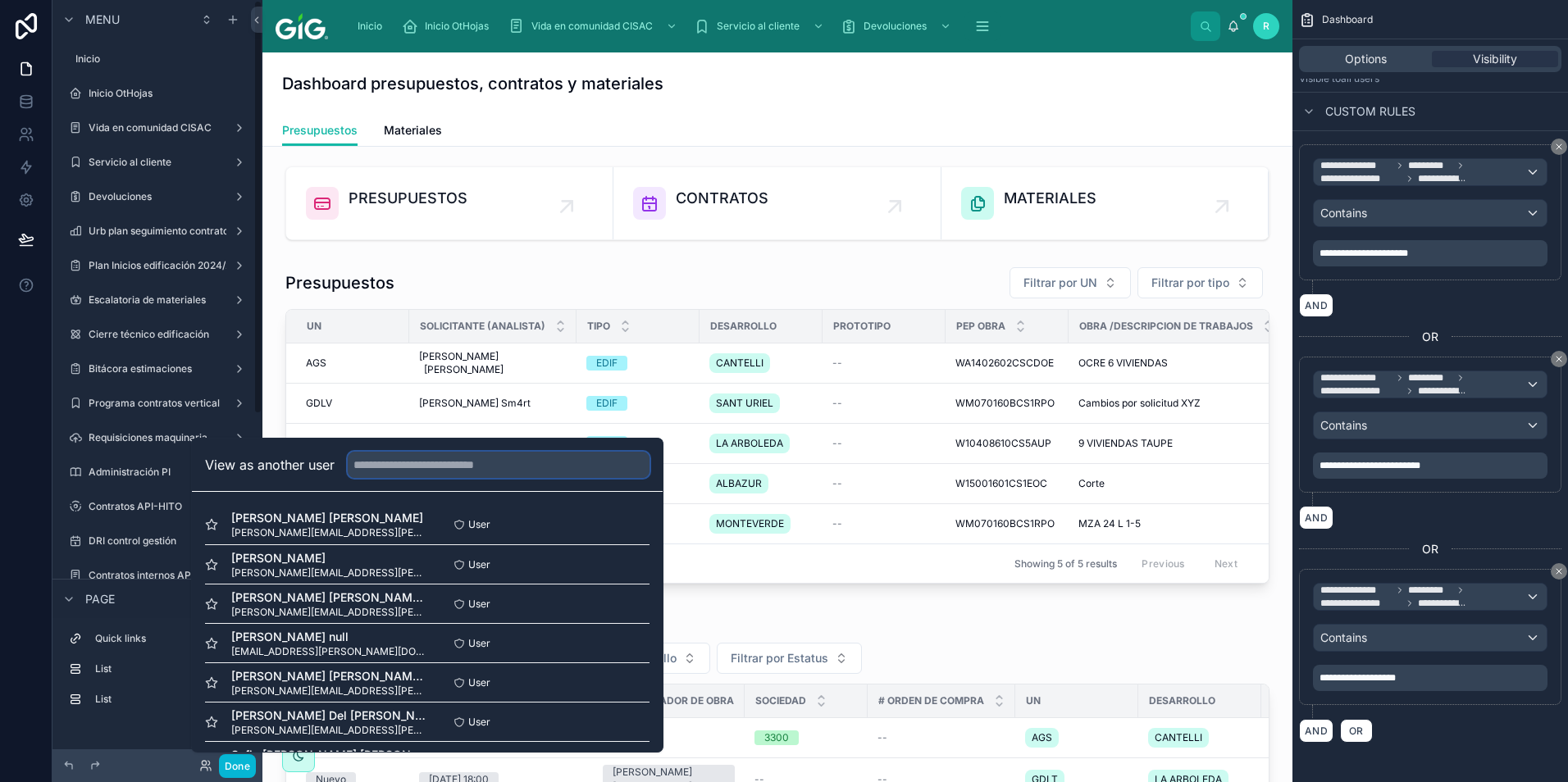
click at [426, 459] on input "text" at bounding box center [498, 464] width 301 height 26
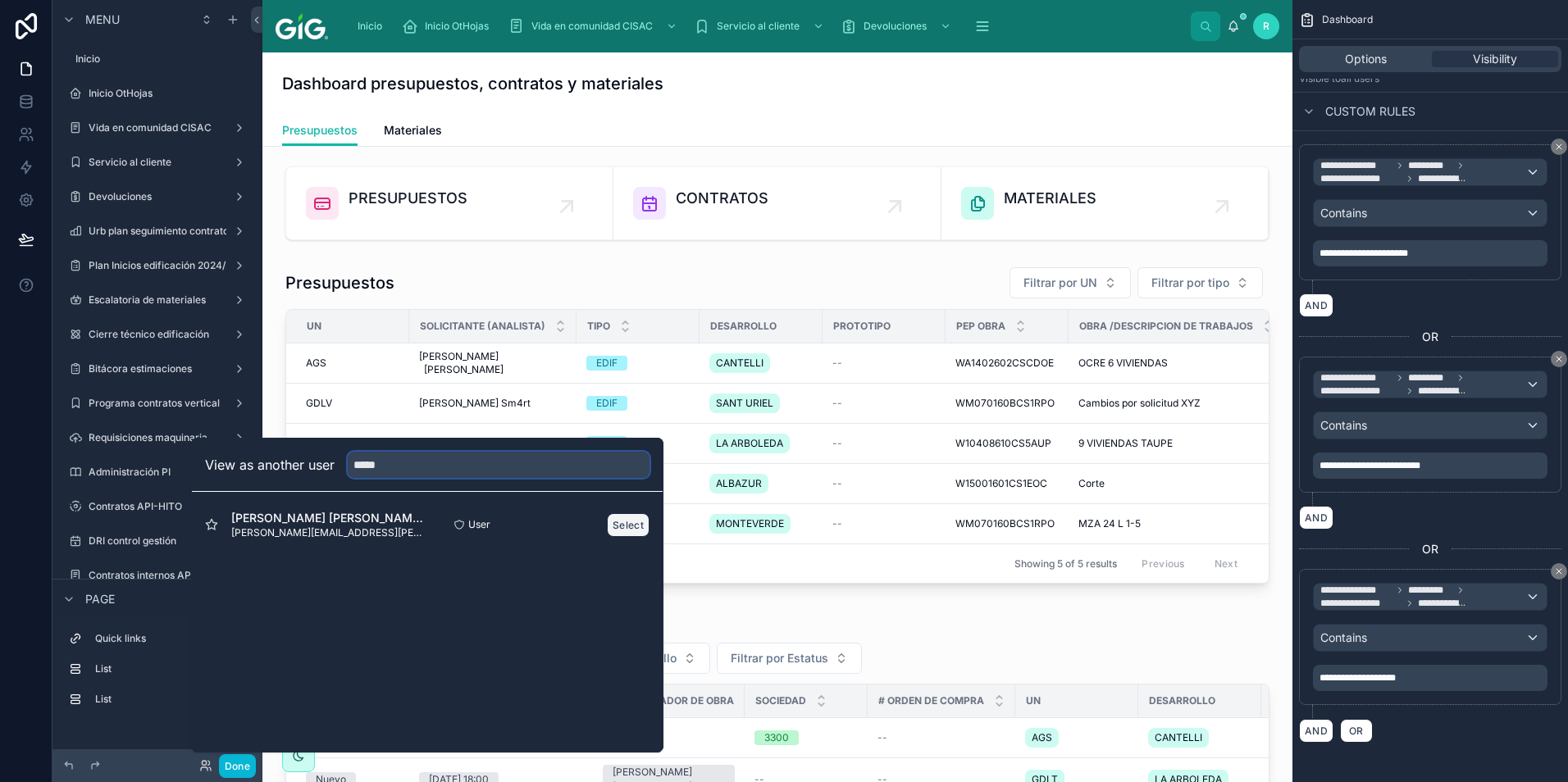
type input "*****"
click at [625, 525] on button "Select" at bounding box center [628, 525] width 42 height 24
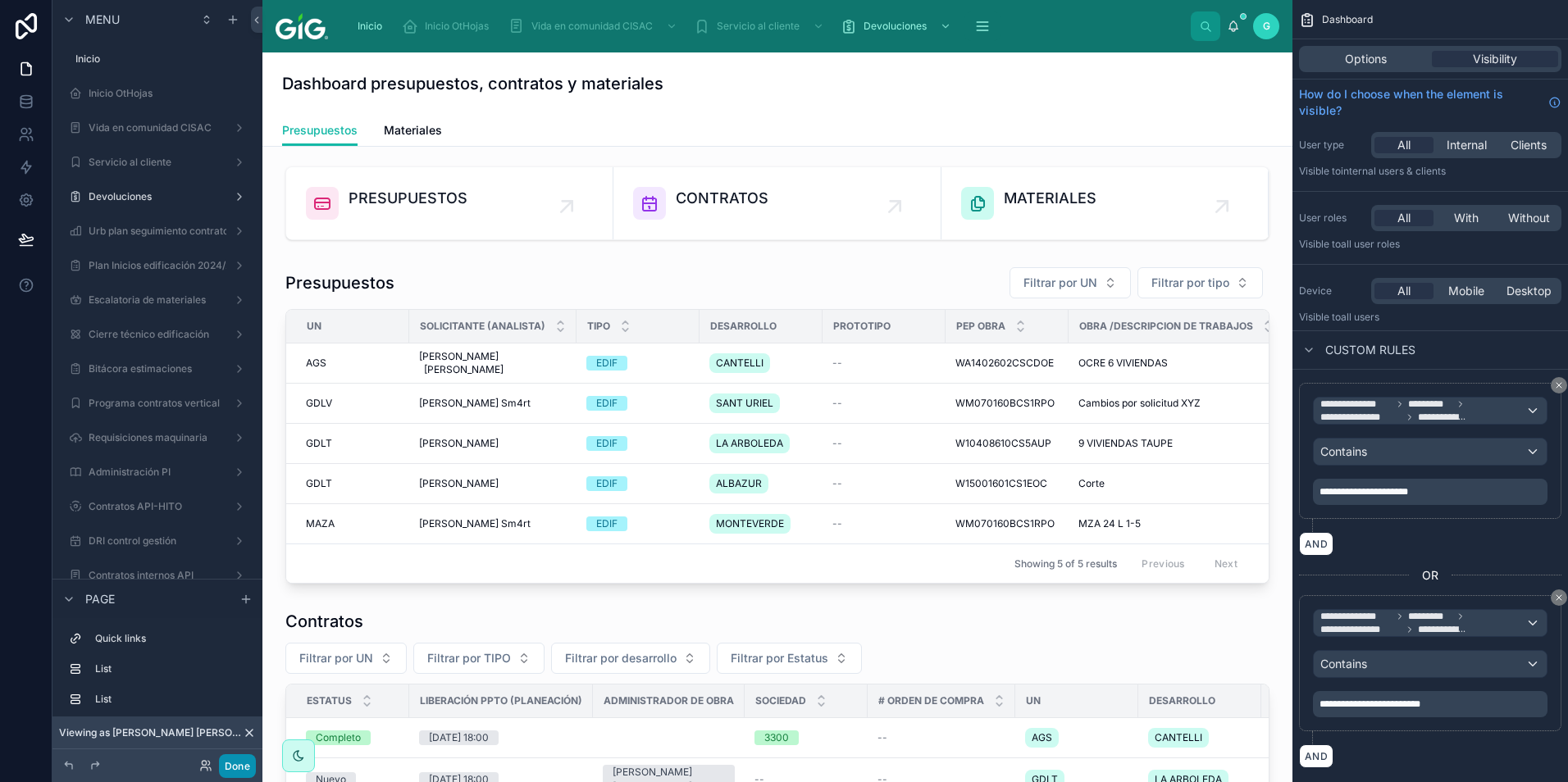
click at [239, 761] on button "Done" at bounding box center [237, 766] width 37 height 24
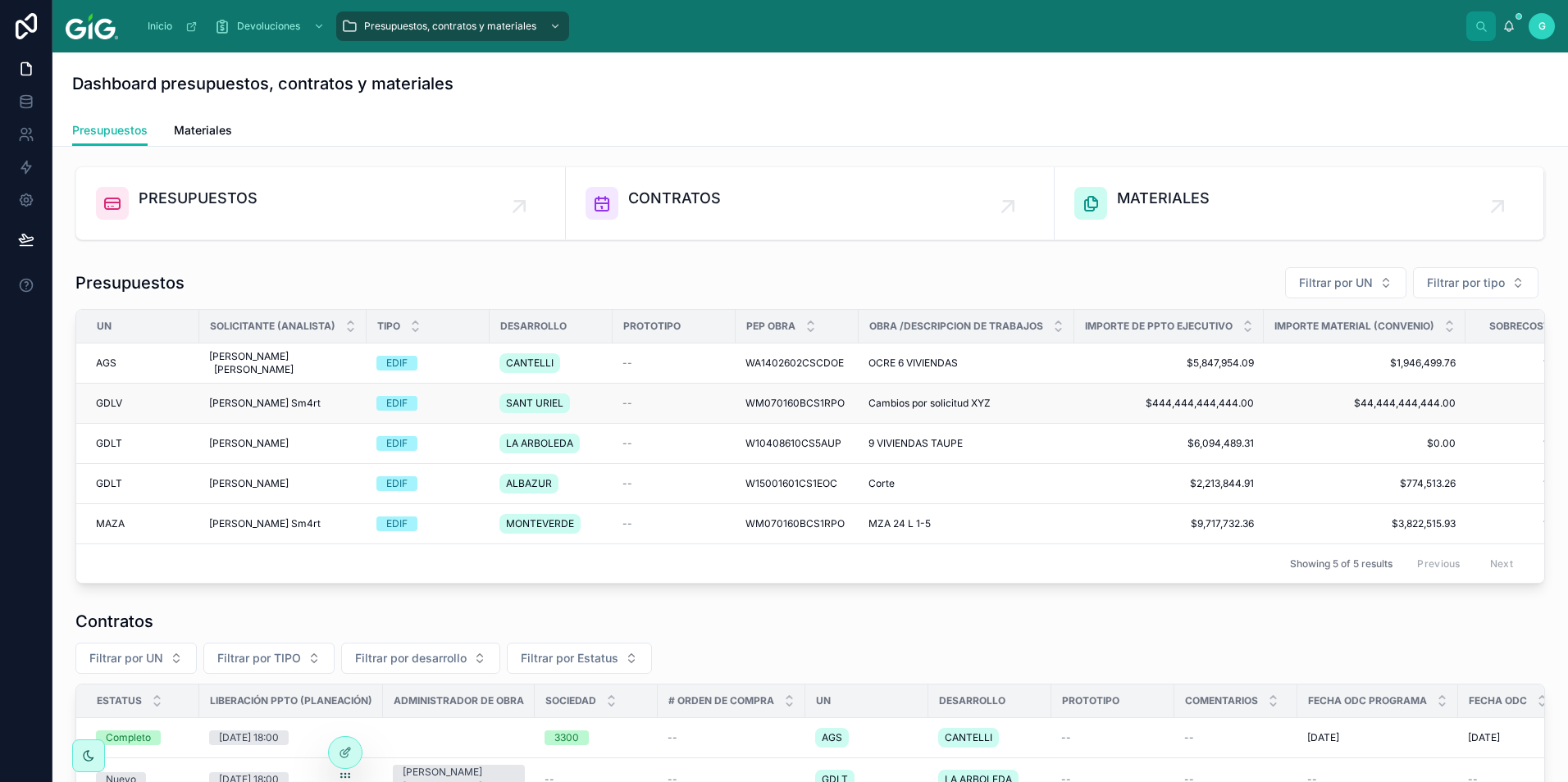
drag, startPoint x: 479, startPoint y: 282, endPoint x: 356, endPoint y: 408, distance: 176.1
click at [479, 283] on div "Presupuestos Filtrar por UN Filtrar por tipo" at bounding box center [810, 283] width 1470 height 33
click at [349, 754] on icon at bounding box center [346, 753] width 13 height 13
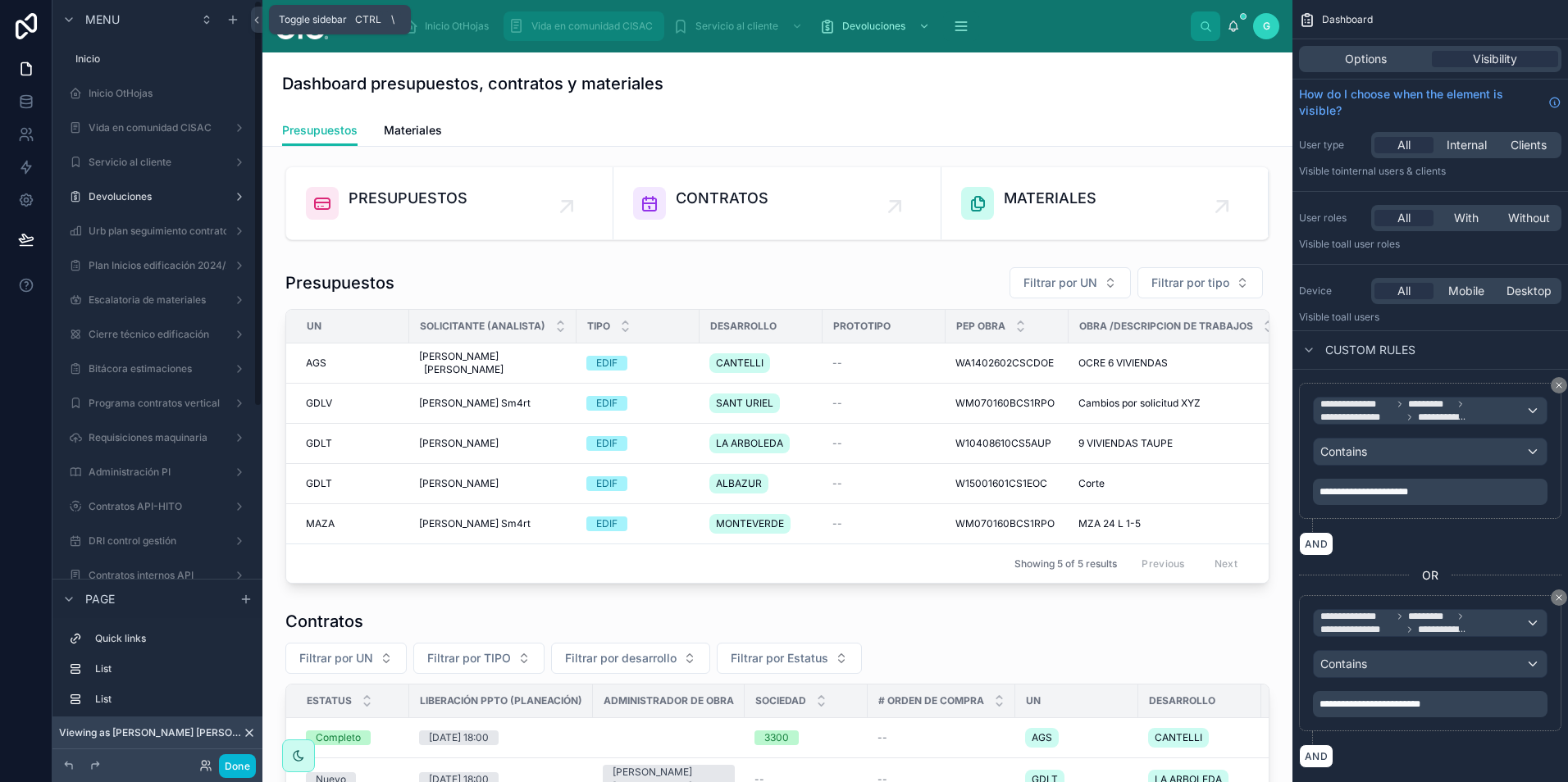
drag, startPoint x: 257, startPoint y: 21, endPoint x: 478, endPoint y: 17, distance: 221.0
click at [257, 21] on icon at bounding box center [256, 20] width 3 height 6
